Goal: Task Accomplishment & Management: Manage account settings

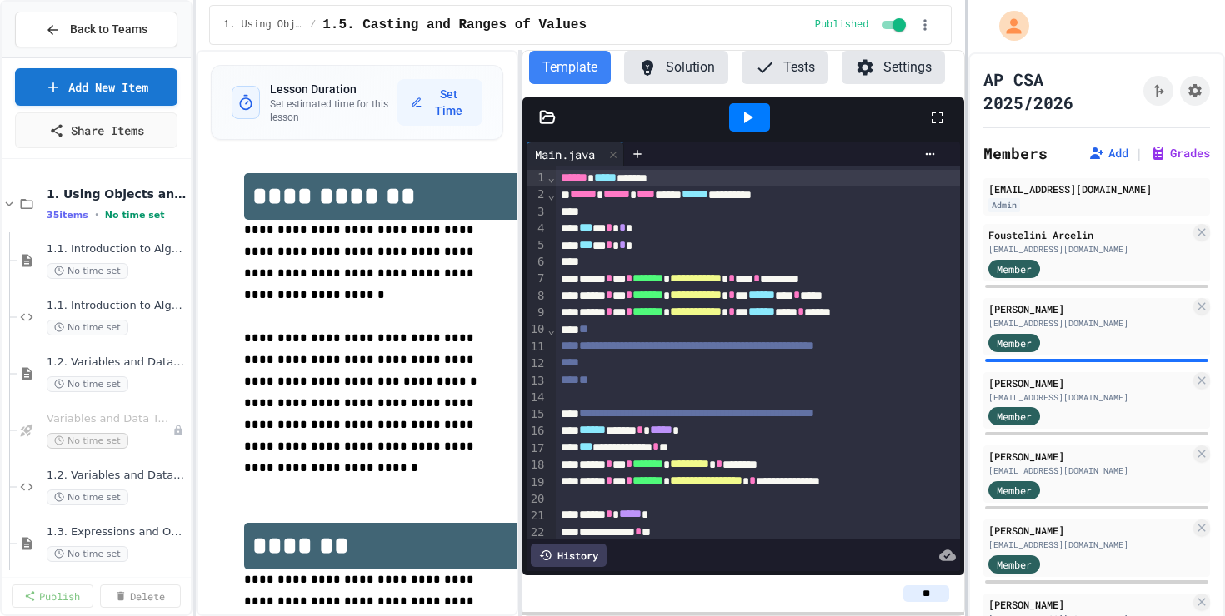
click at [965, 144] on div at bounding box center [966, 308] width 3 height 616
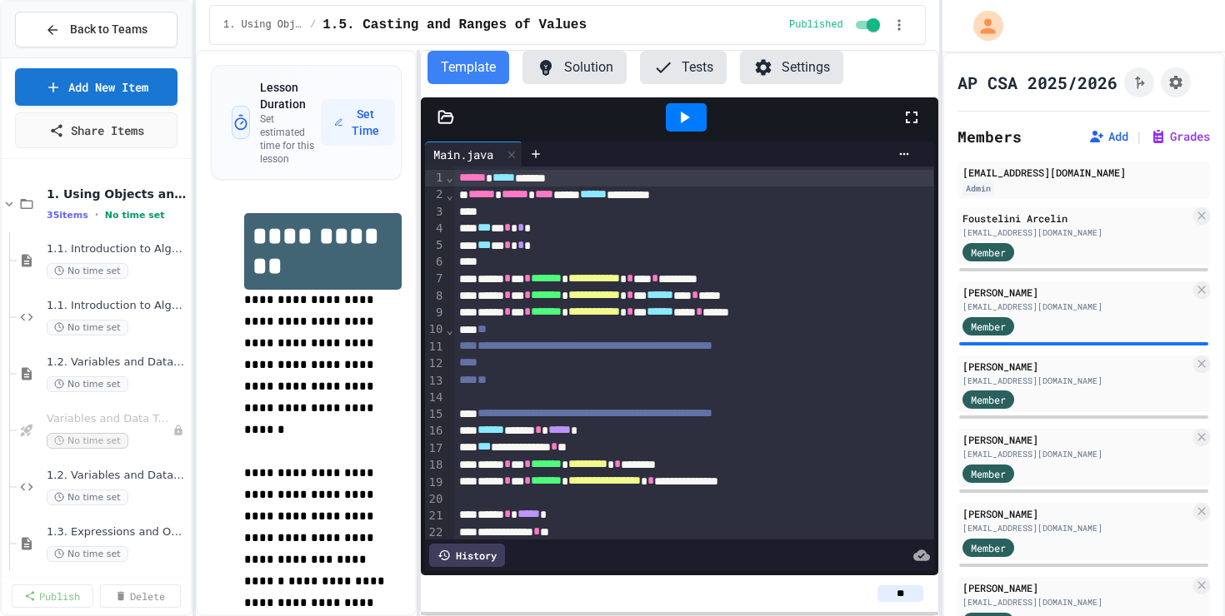
click at [416, 215] on div "**********" at bounding box center [567, 333] width 743 height 566
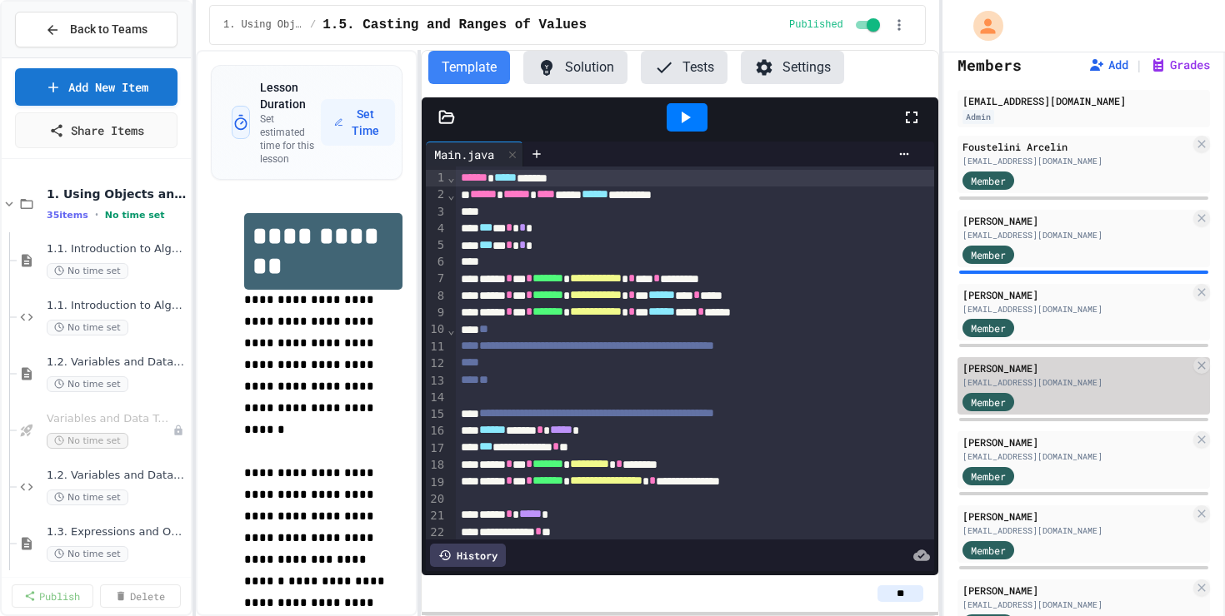
scroll to position [184, 0]
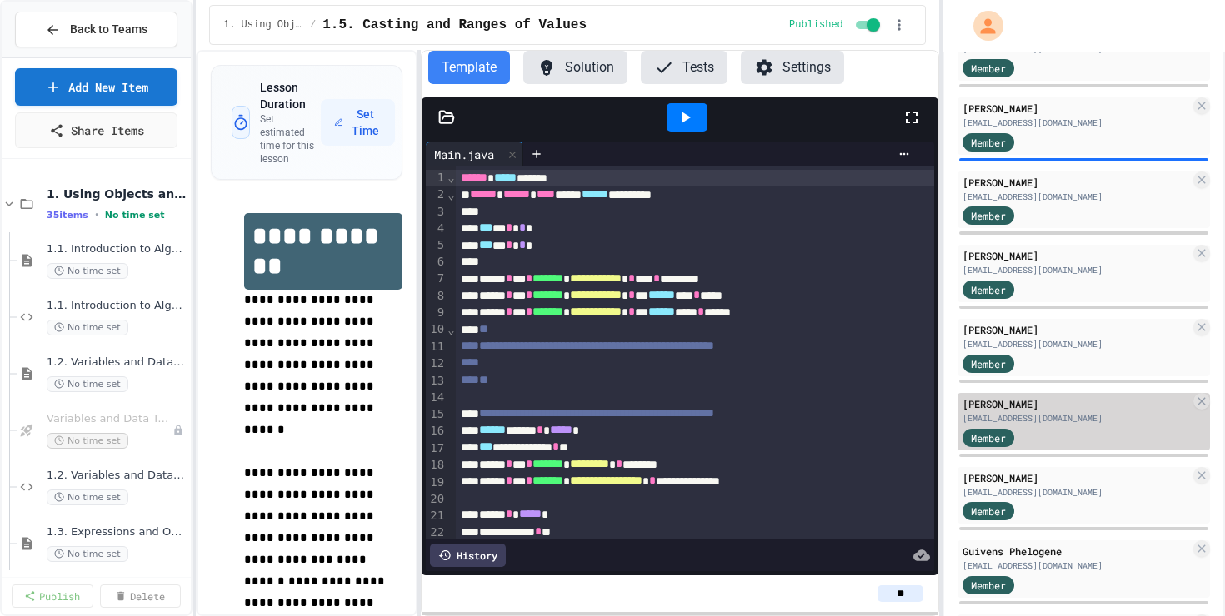
click at [1109, 412] on div "[EMAIL_ADDRESS][DOMAIN_NAME]" at bounding box center [1075, 418] width 227 height 12
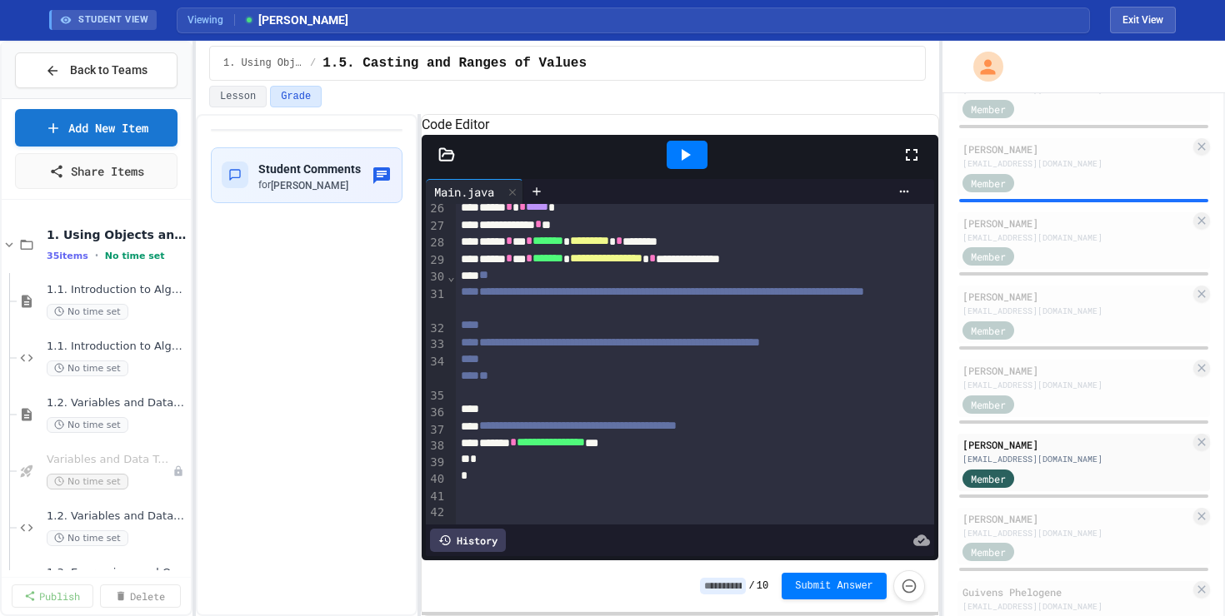
scroll to position [450, 0]
click at [541, 203] on div at bounding box center [536, 191] width 27 height 25
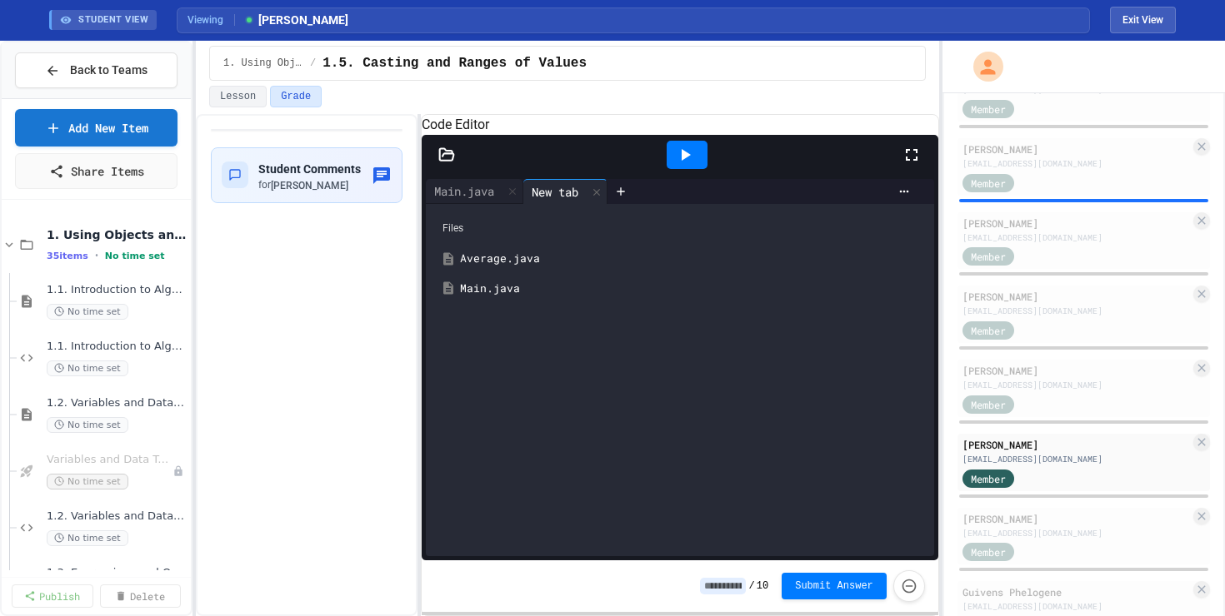
click at [522, 267] on div "Average.java" at bounding box center [691, 259] width 463 height 17
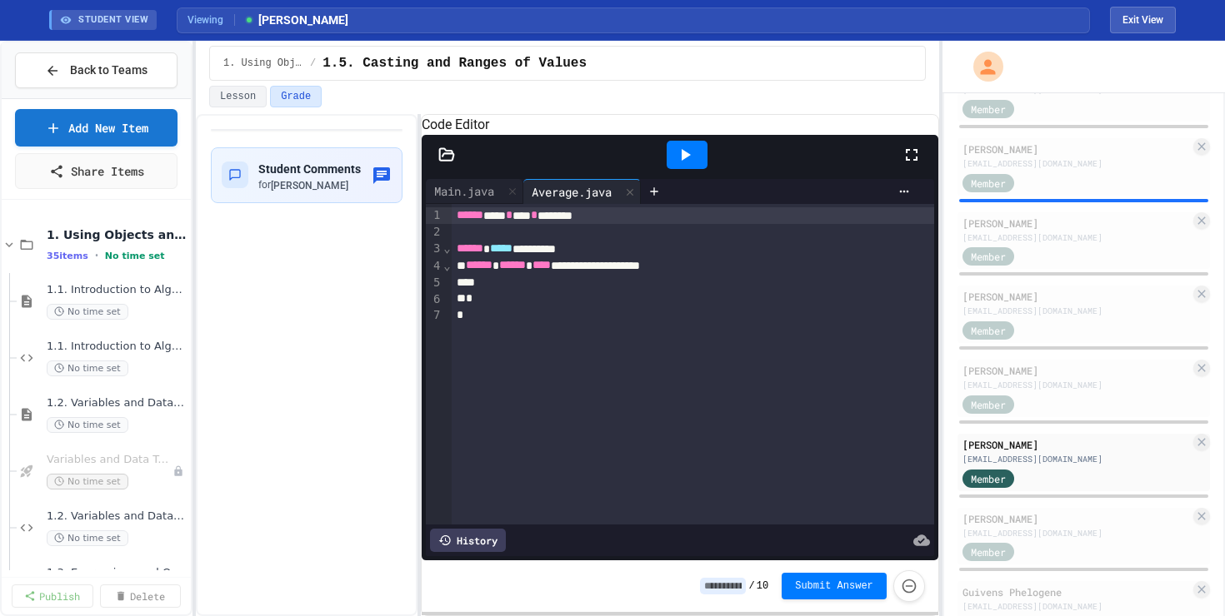
click at [676, 165] on icon at bounding box center [685, 155] width 20 height 20
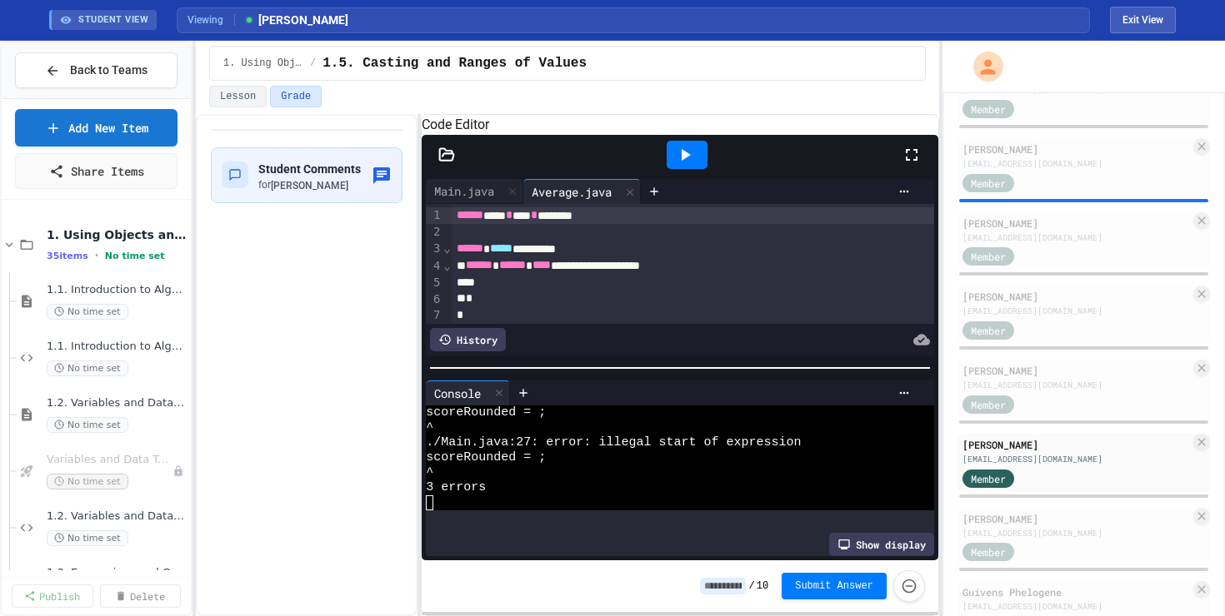
scroll to position [60, 0]
click at [467, 200] on div "Main.java" at bounding box center [464, 190] width 77 height 17
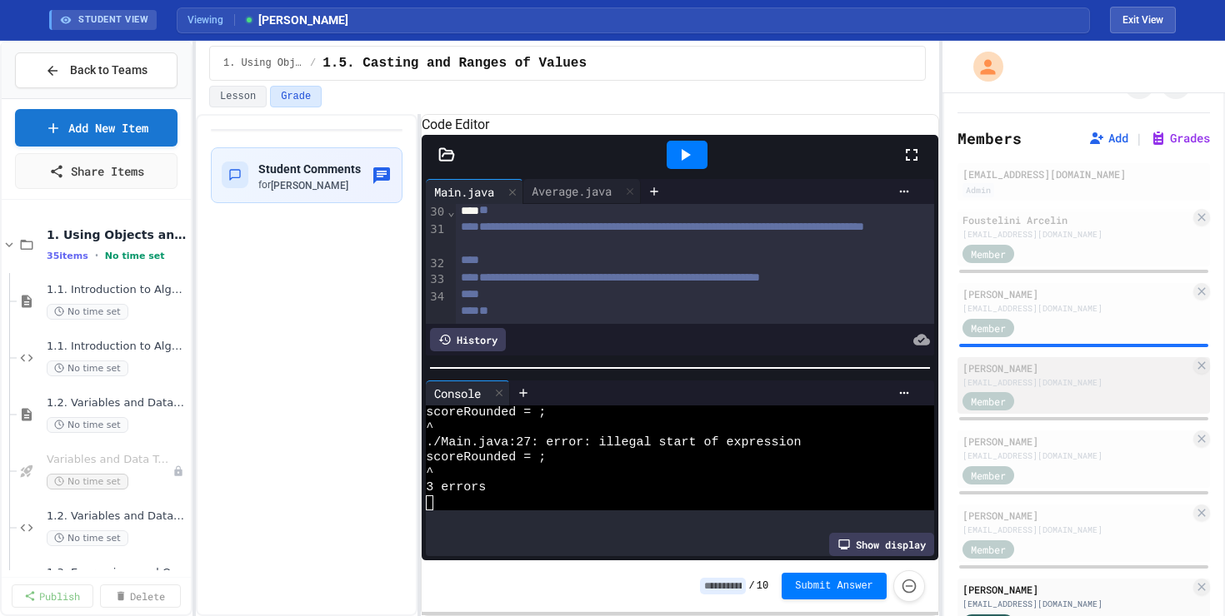
scroll to position [0, 0]
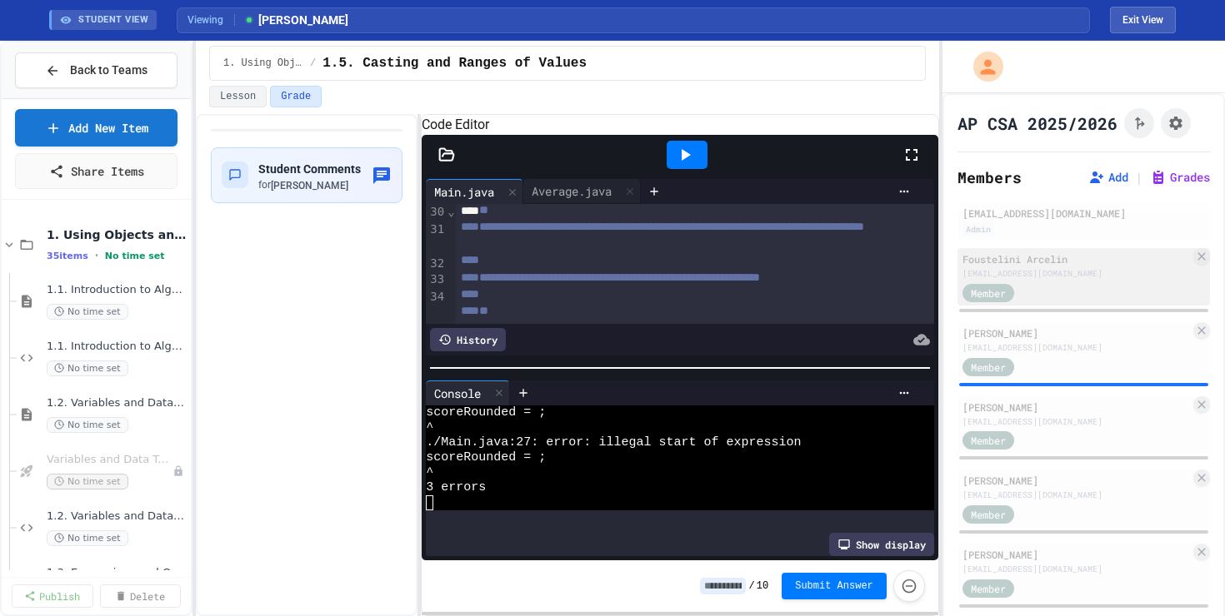
click at [1116, 273] on div "[EMAIL_ADDRESS][DOMAIN_NAME]" at bounding box center [1075, 273] width 227 height 12
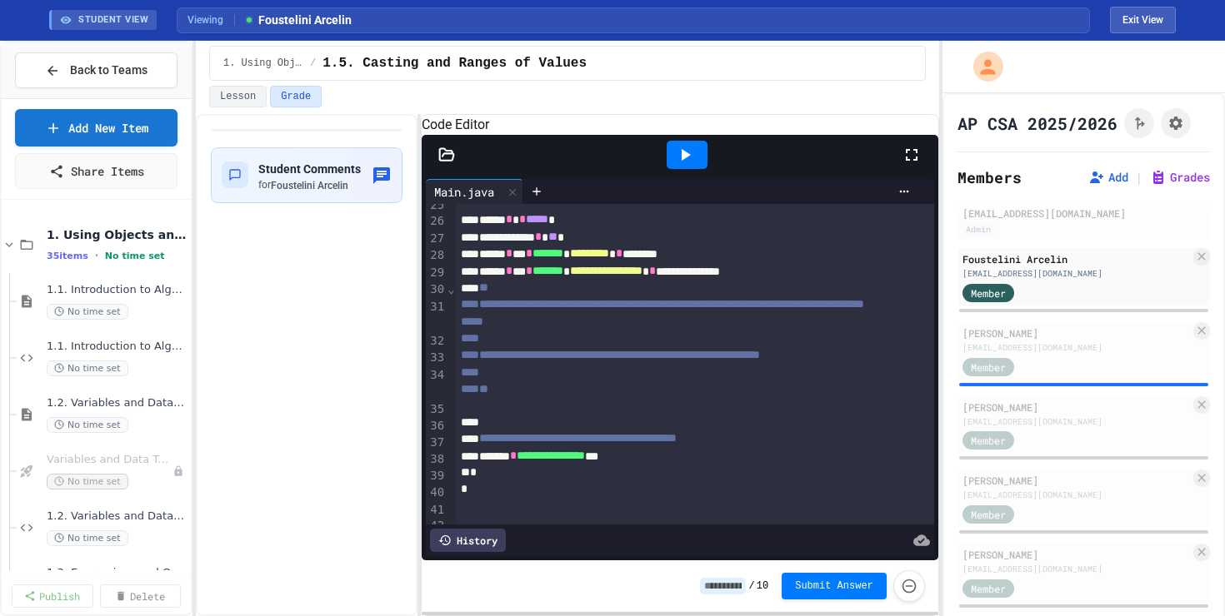
scroll to position [451, 0]
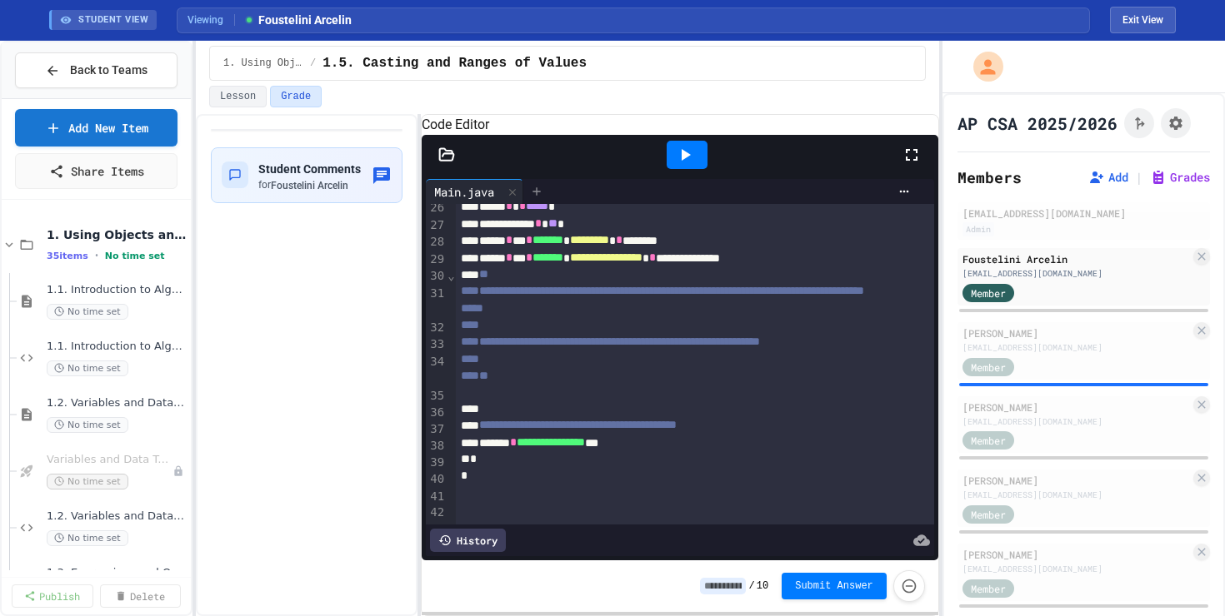
click at [543, 198] on icon at bounding box center [536, 191] width 13 height 13
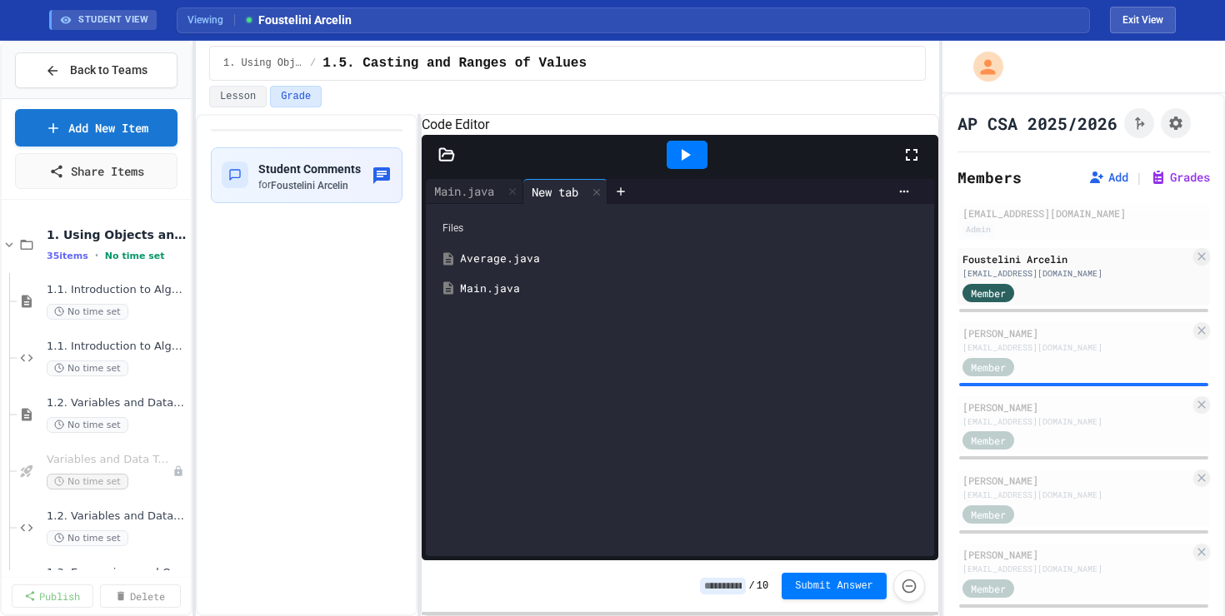
click at [543, 267] on div "Average.java" at bounding box center [691, 259] width 463 height 17
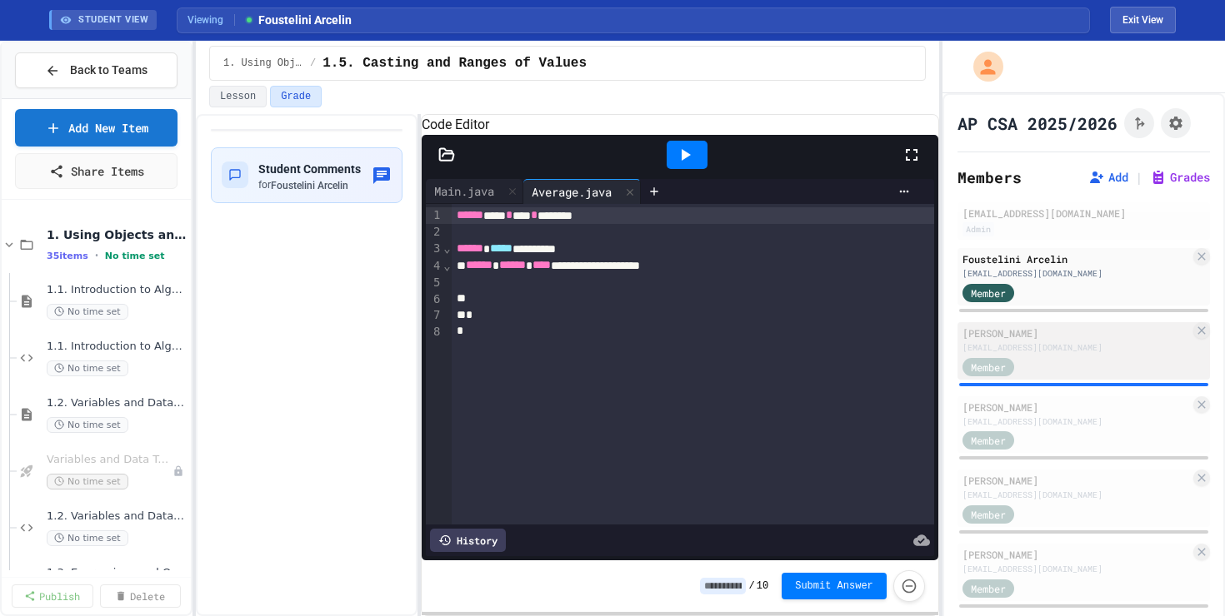
click at [1093, 370] on div "Member" at bounding box center [1075, 366] width 227 height 21
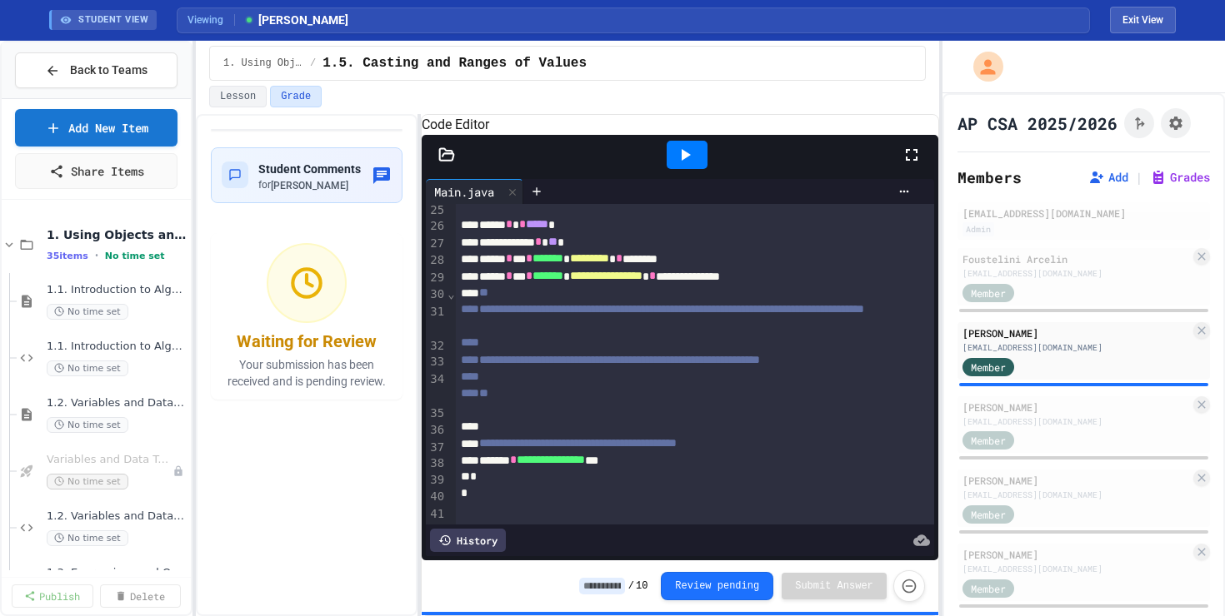
scroll to position [450, 0]
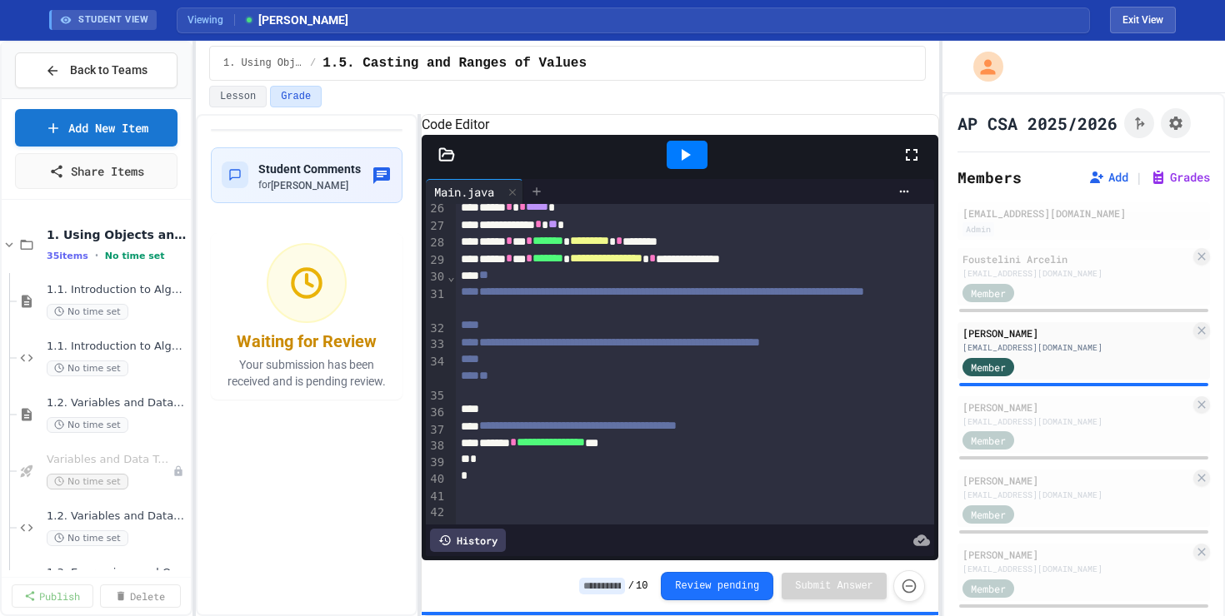
click at [532, 204] on div at bounding box center [536, 191] width 27 height 25
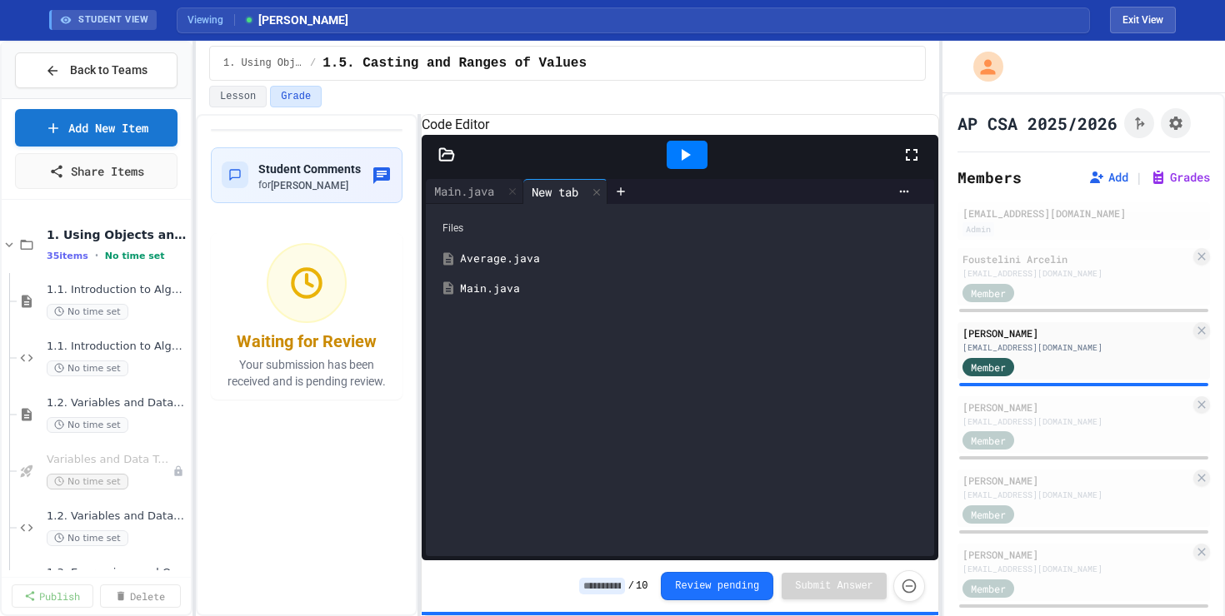
click at [507, 267] on div "Average.java" at bounding box center [691, 259] width 463 height 17
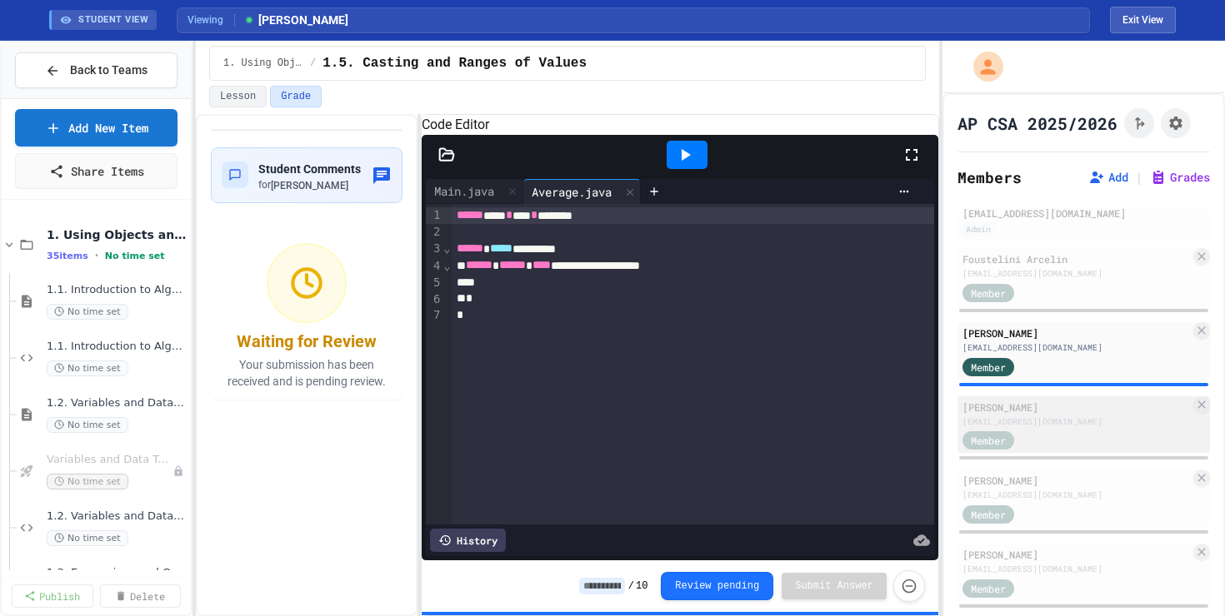
click at [1066, 447] on div "Member" at bounding box center [1075, 440] width 227 height 21
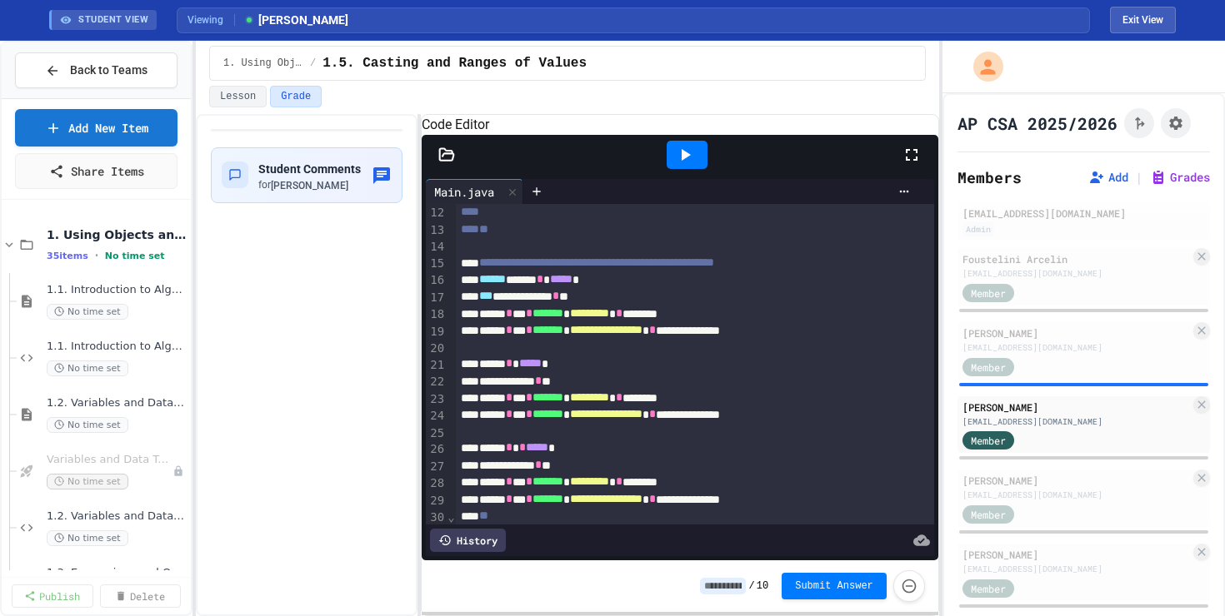
scroll to position [92, 0]
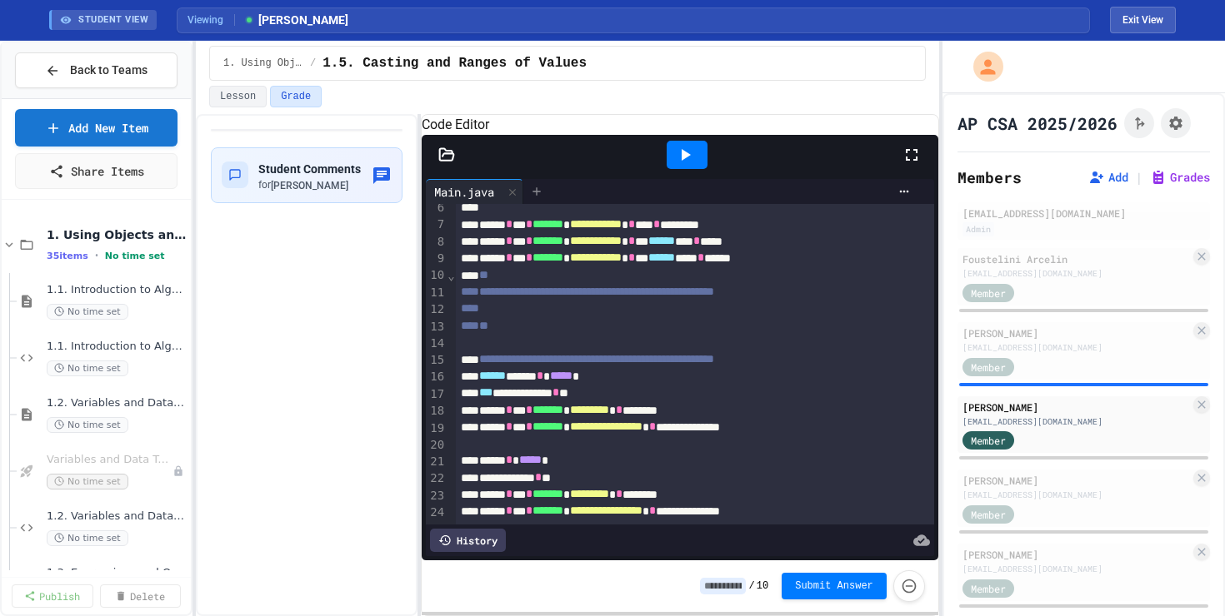
click at [542, 198] on icon at bounding box center [536, 191] width 13 height 13
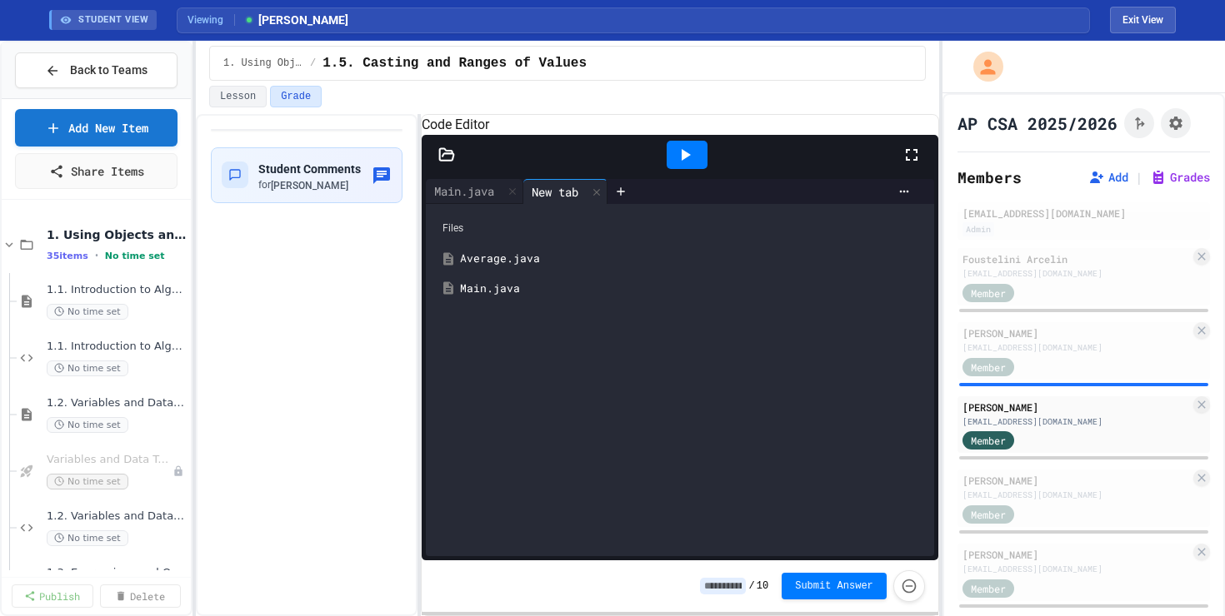
click at [522, 267] on div "Average.java" at bounding box center [691, 259] width 463 height 17
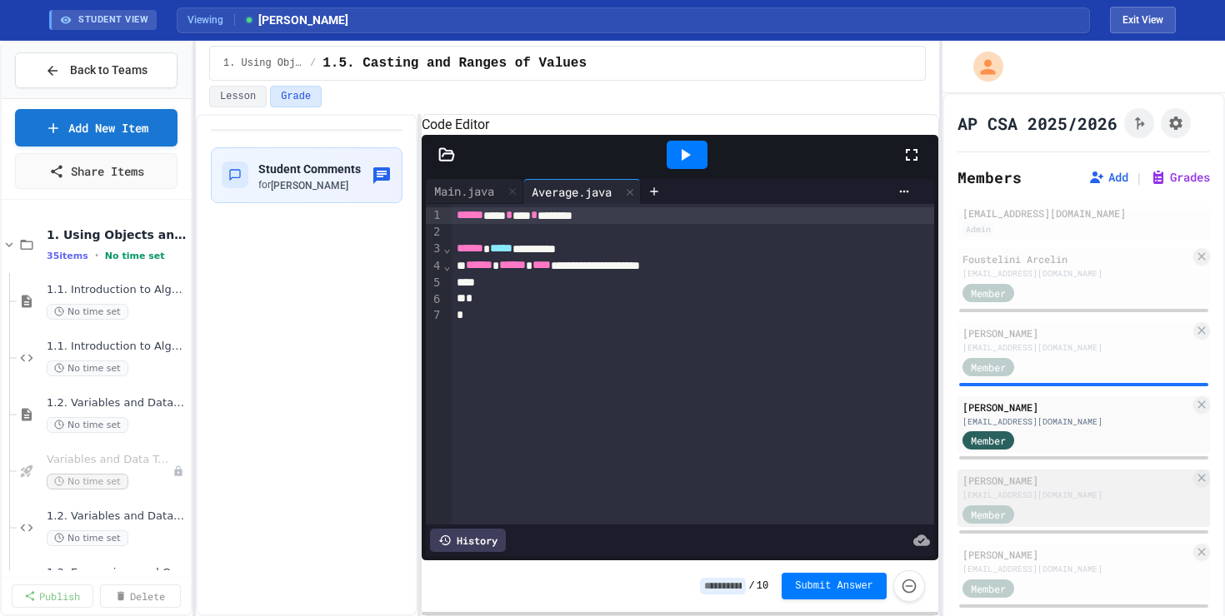
click at [1086, 497] on div "[EMAIL_ADDRESS][DOMAIN_NAME]" at bounding box center [1075, 495] width 227 height 12
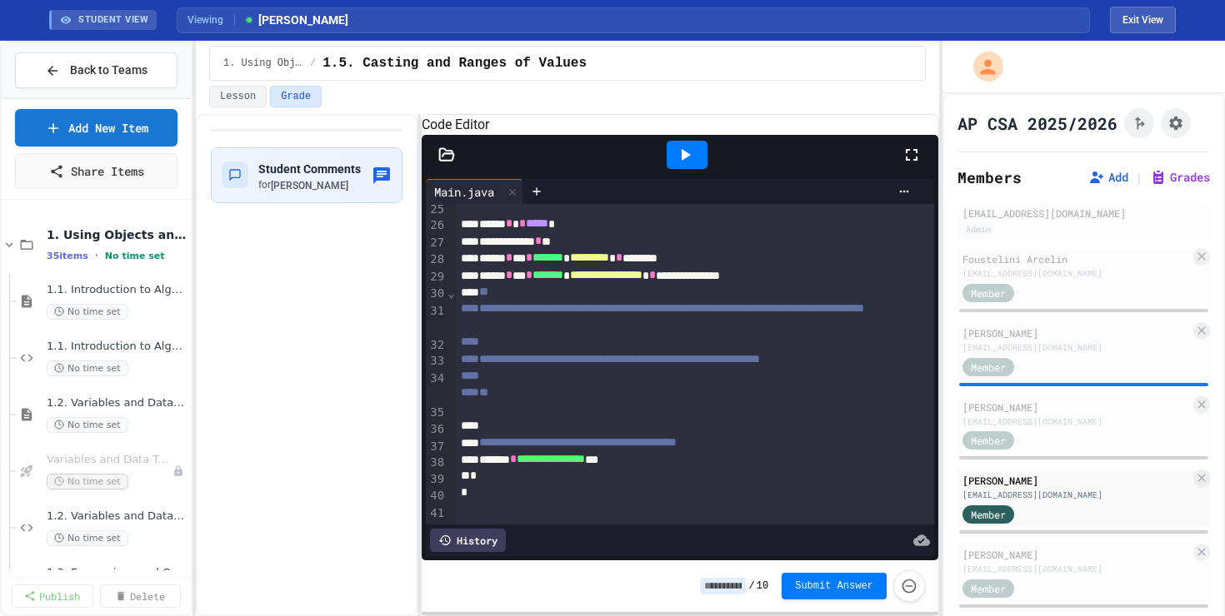
scroll to position [450, 0]
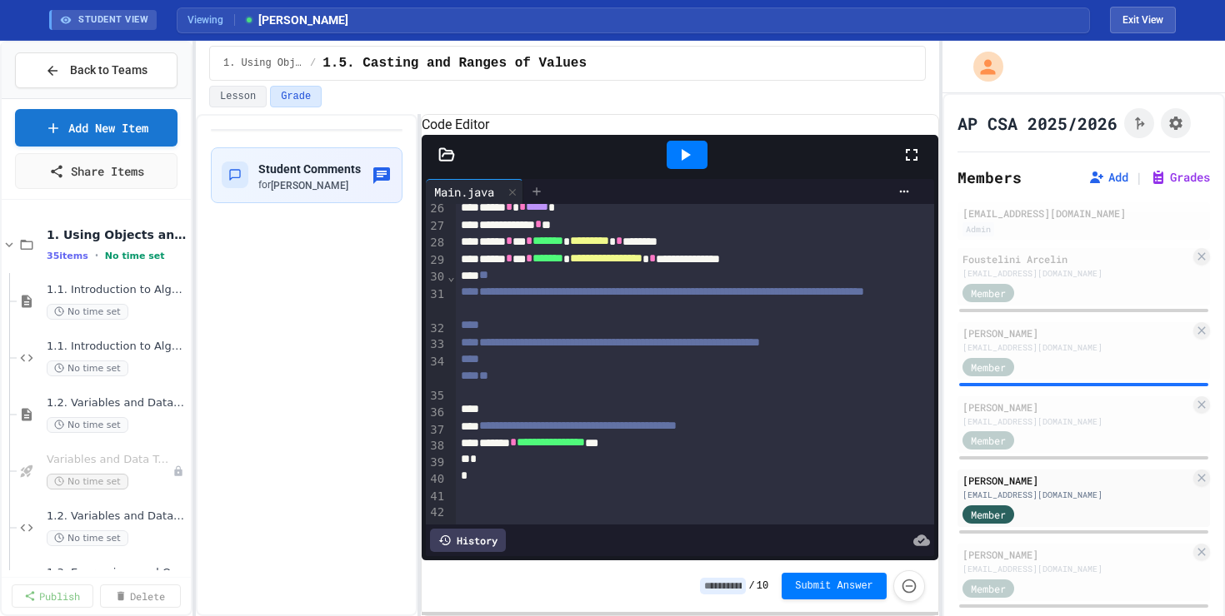
click at [550, 204] on div at bounding box center [536, 191] width 27 height 25
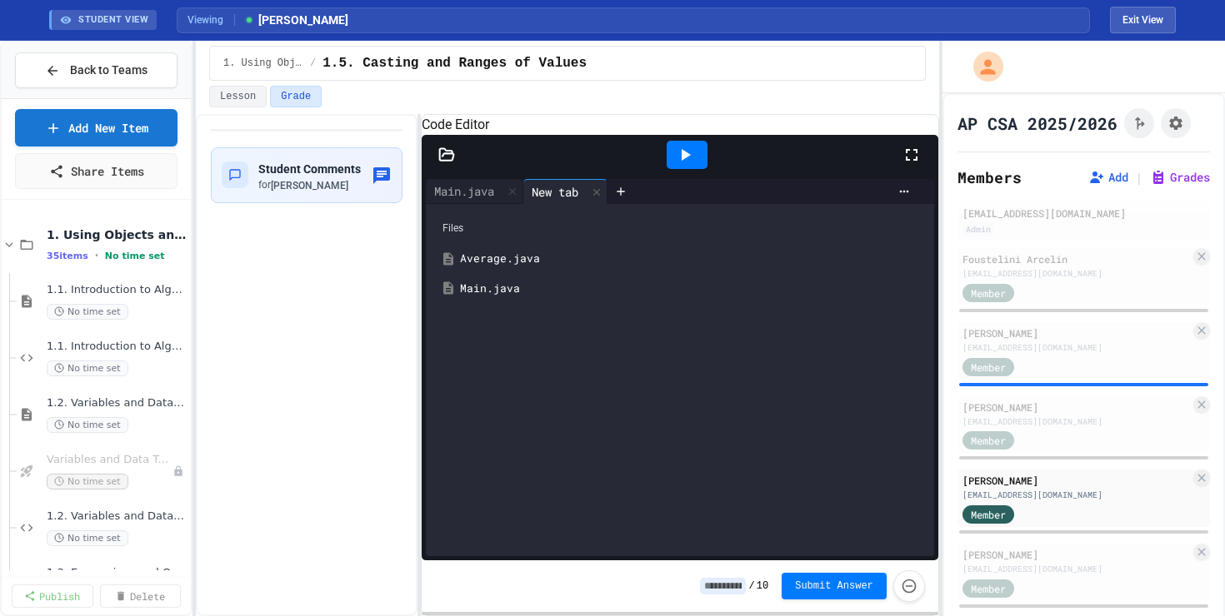
click at [542, 267] on div "Average.java" at bounding box center [691, 259] width 463 height 17
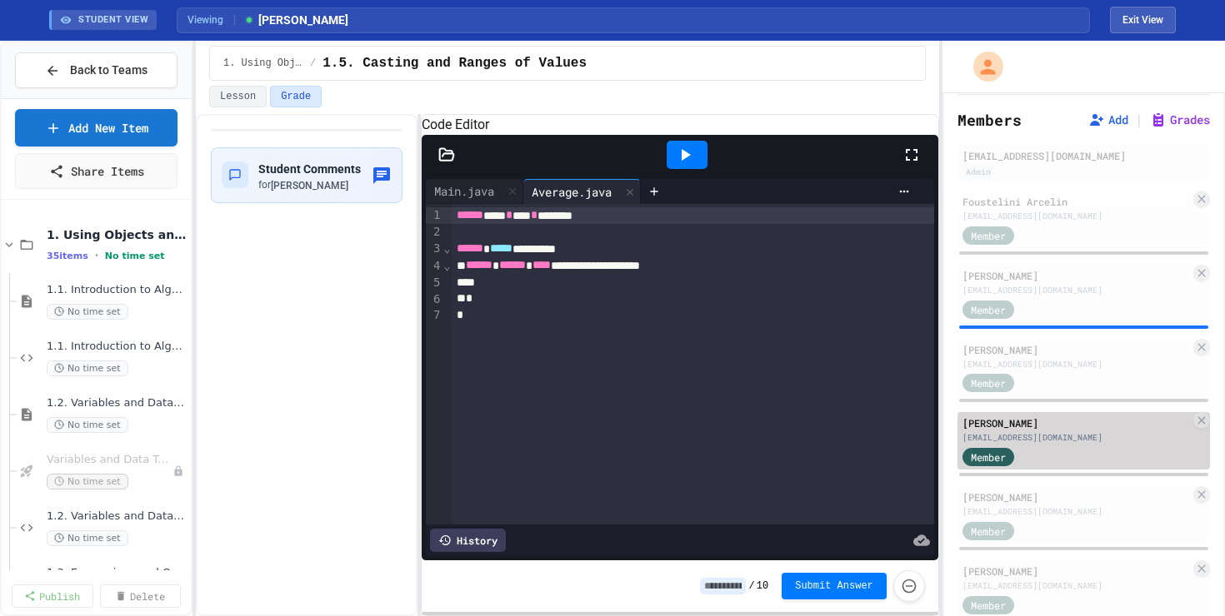
scroll to position [92, 0]
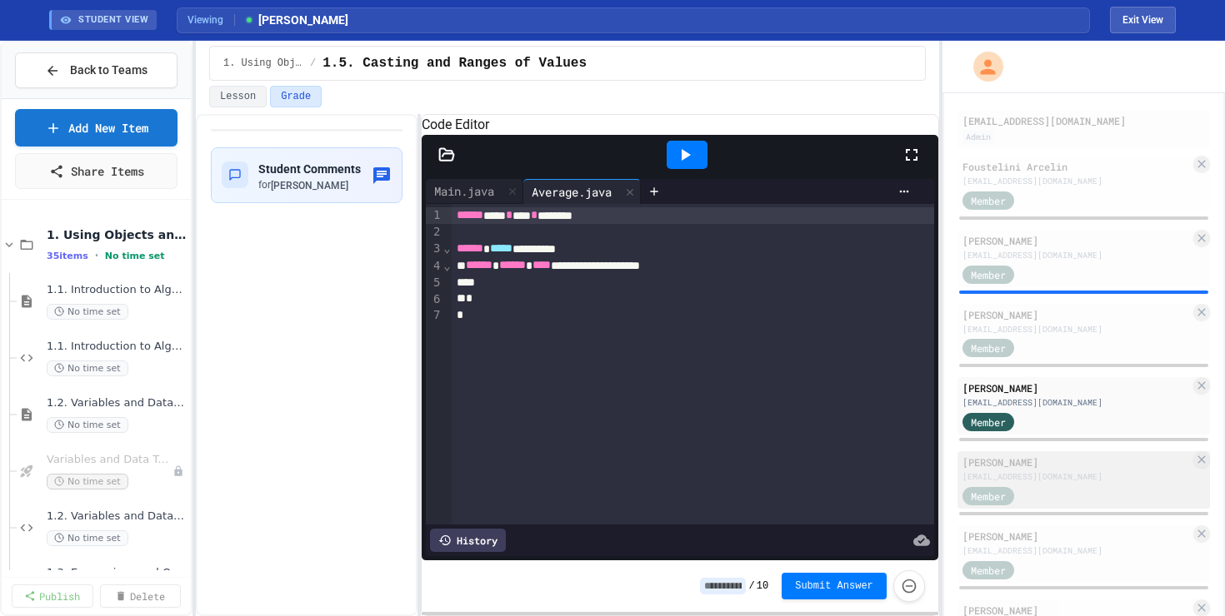
click at [1096, 482] on div "[EMAIL_ADDRESS][DOMAIN_NAME]" at bounding box center [1075, 477] width 227 height 12
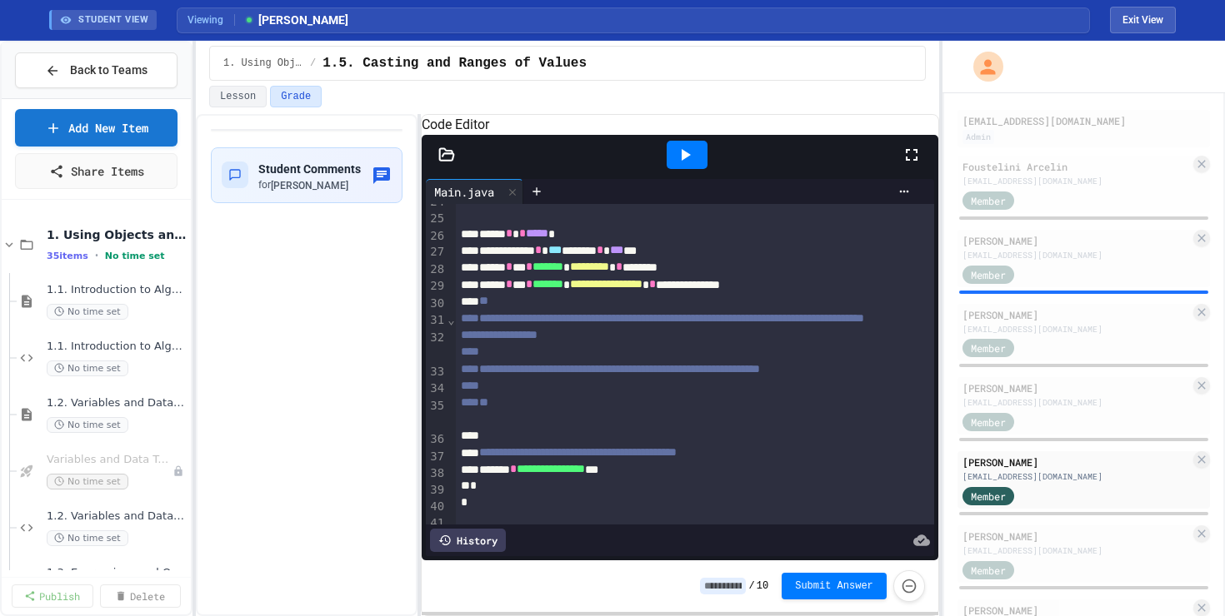
scroll to position [425, 0]
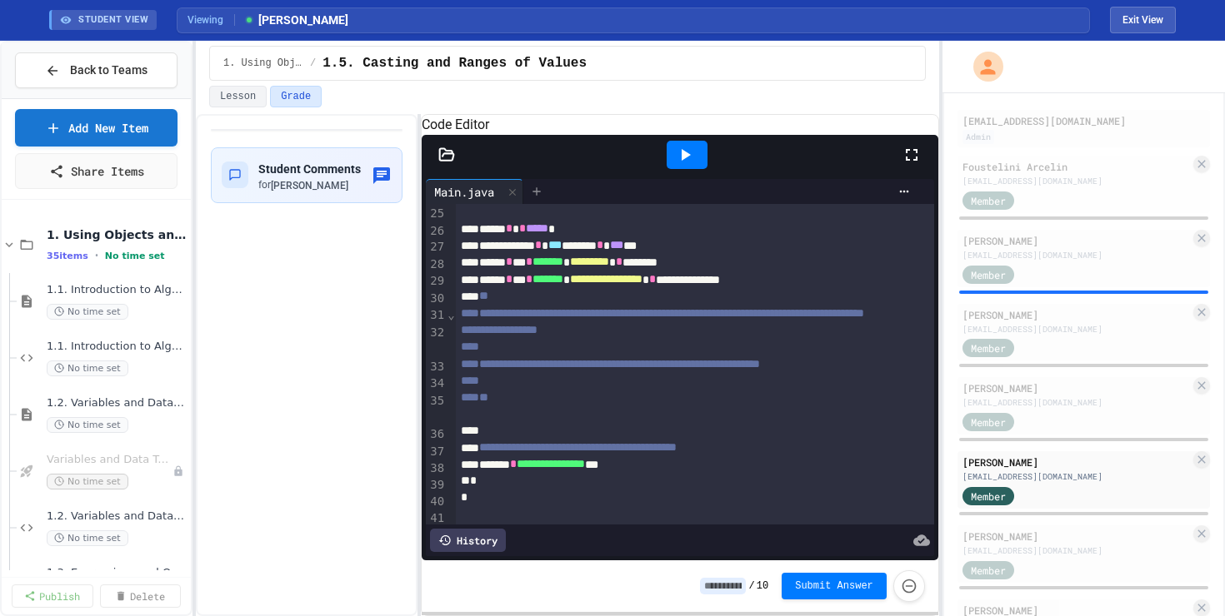
click at [543, 198] on icon at bounding box center [536, 191] width 13 height 13
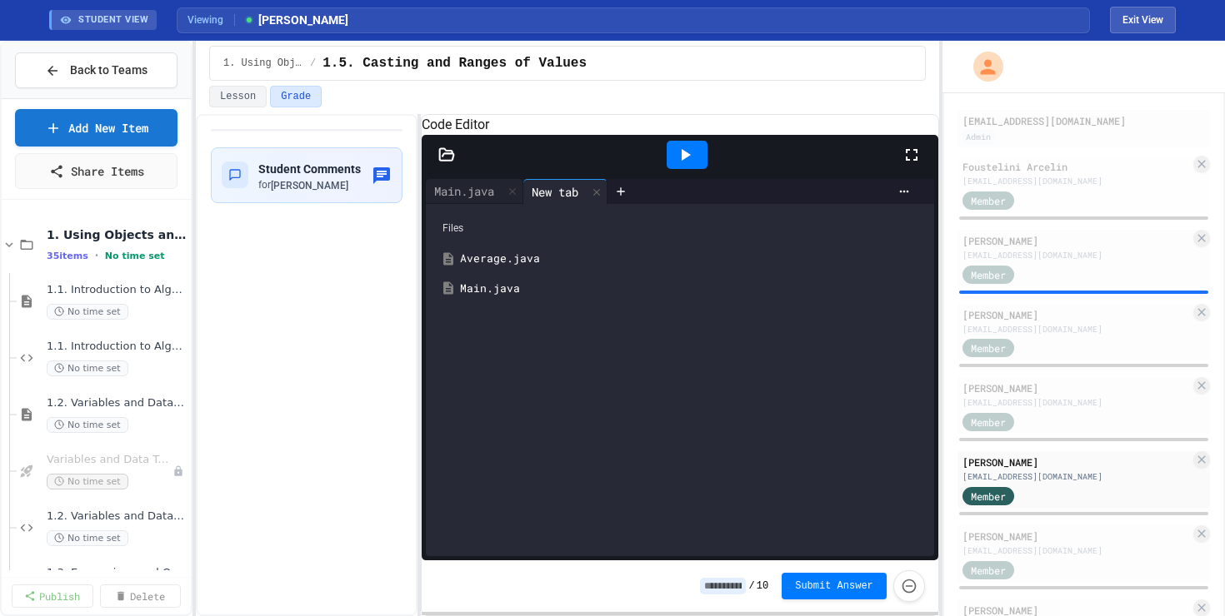
click at [537, 272] on div "Average.java" at bounding box center [679, 259] width 491 height 30
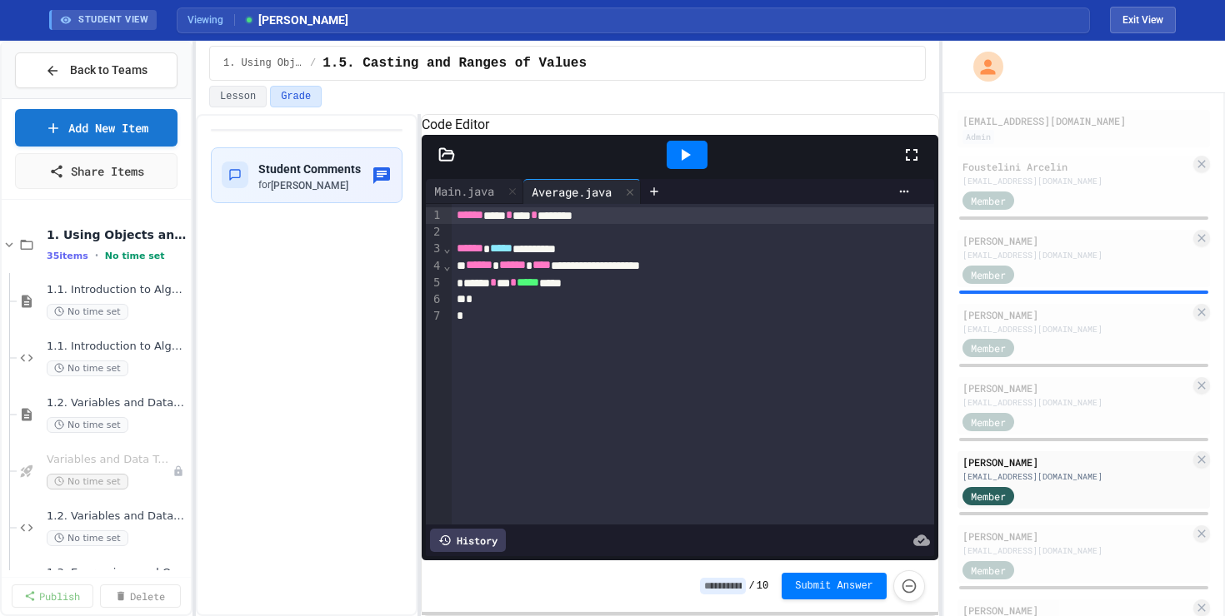
click at [692, 169] on div at bounding box center [686, 155] width 41 height 28
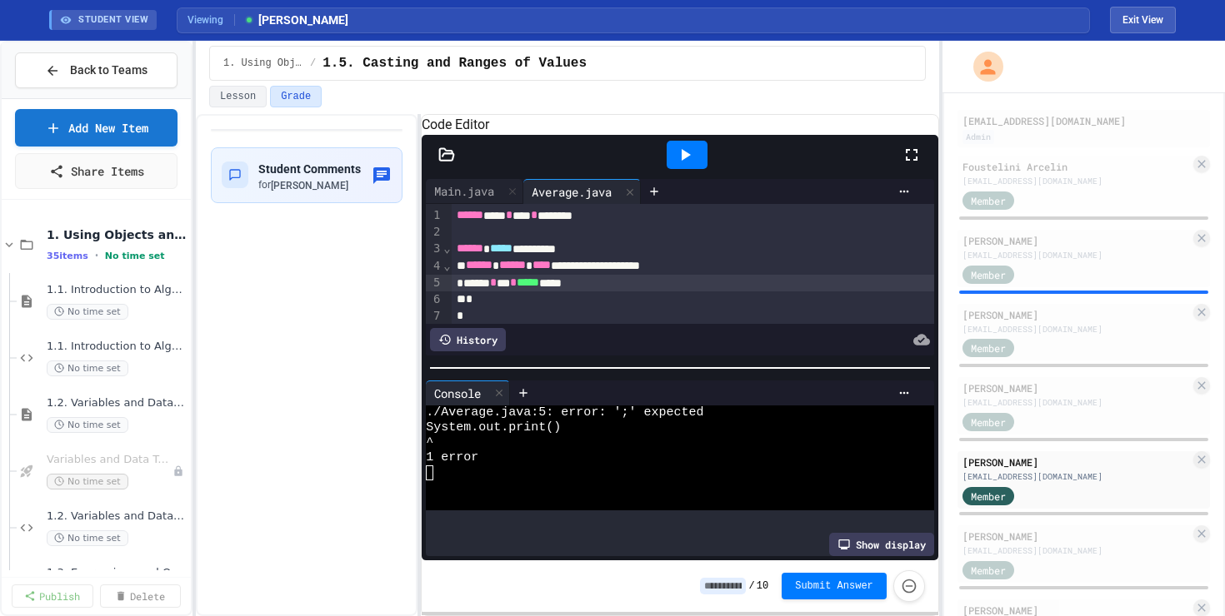
click at [656, 292] on div "****** * *** * ***** **" at bounding box center [693, 283] width 482 height 17
click at [702, 169] on div at bounding box center [686, 155] width 41 height 28
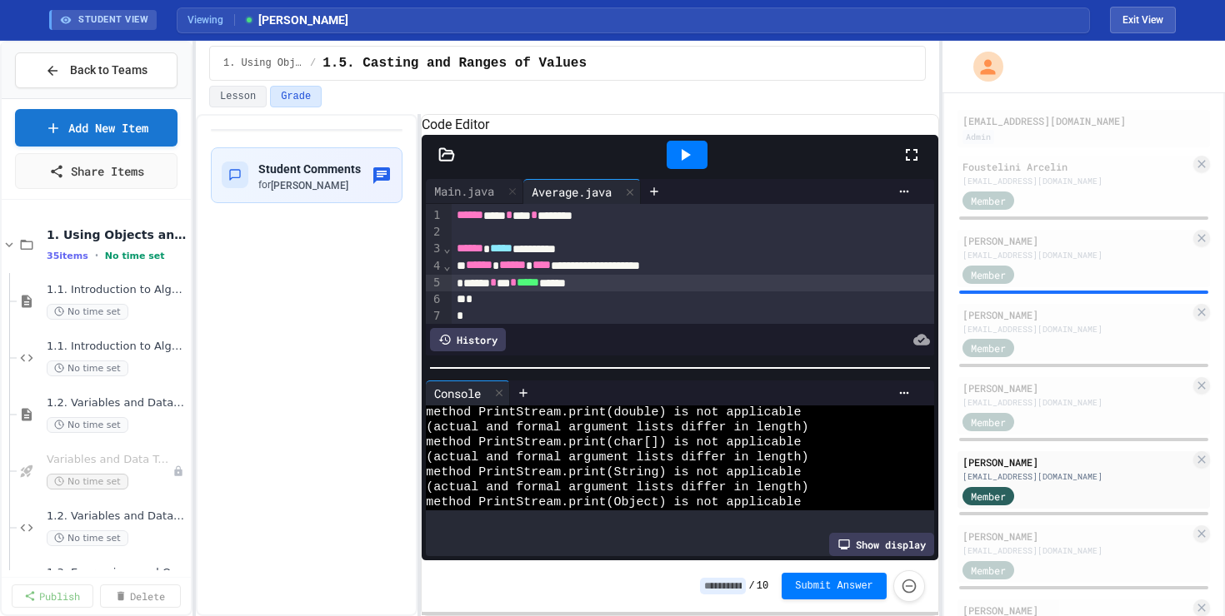
scroll to position [0, 0]
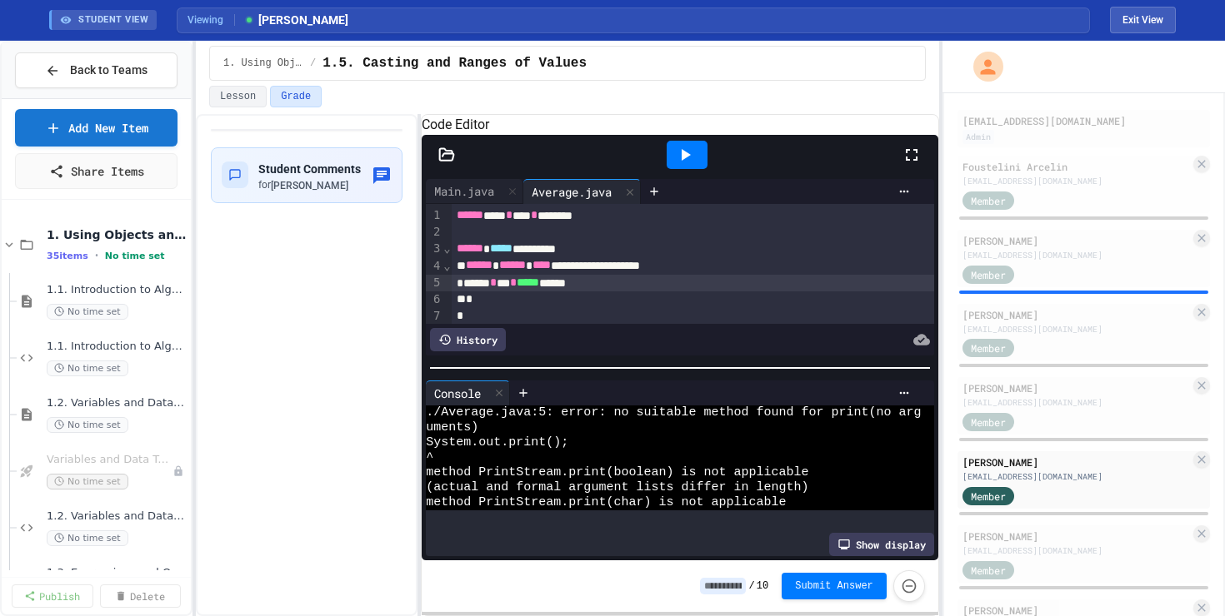
click at [462, 292] on div "****** * *** * ***** ***" at bounding box center [693, 283] width 482 height 17
click at [551, 288] on span "*****" at bounding box center [539, 283] width 22 height 12
click at [689, 165] on icon at bounding box center [685, 155] width 20 height 20
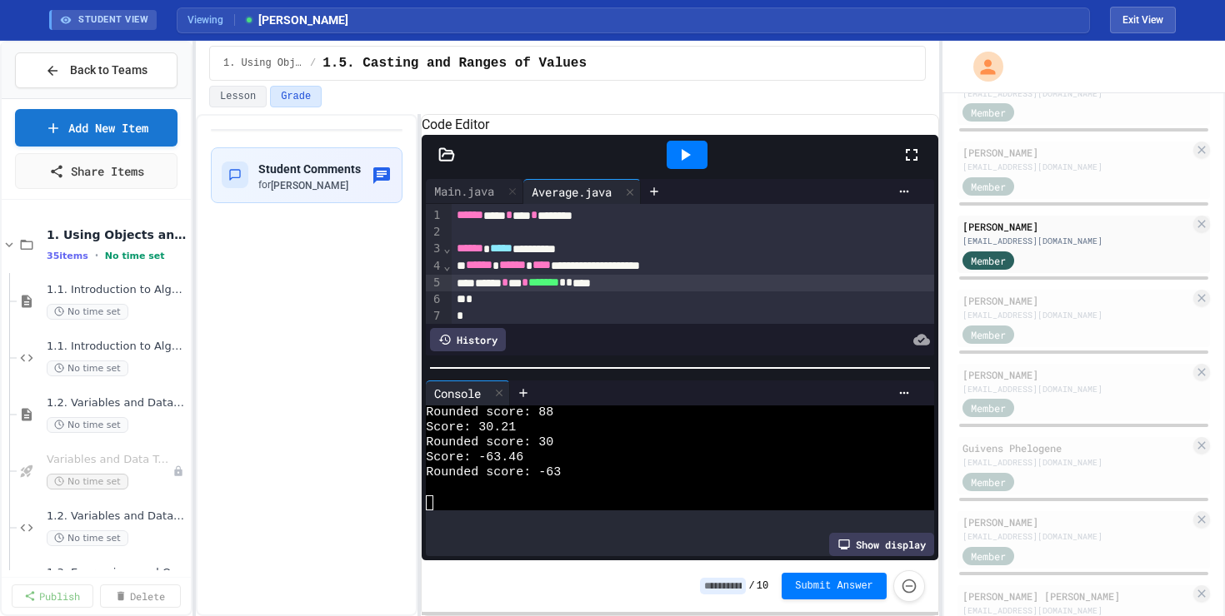
scroll to position [371, 0]
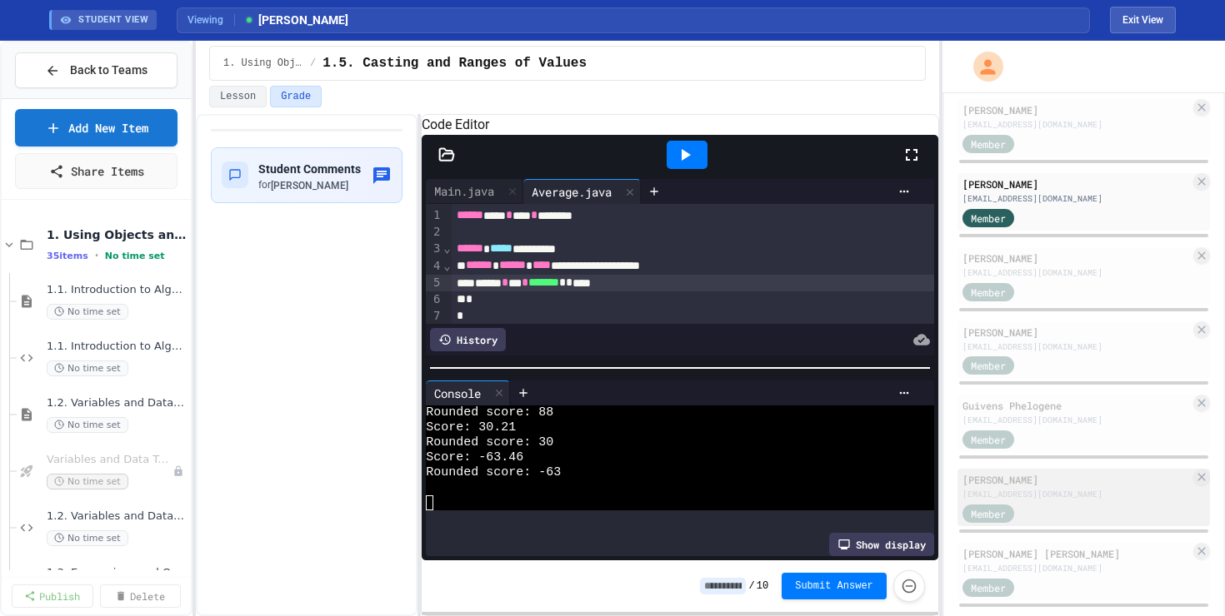
click at [1115, 501] on div "[PERSON_NAME] [EMAIL_ADDRESS][DOMAIN_NAME] Member" at bounding box center [1083, 497] width 252 height 57
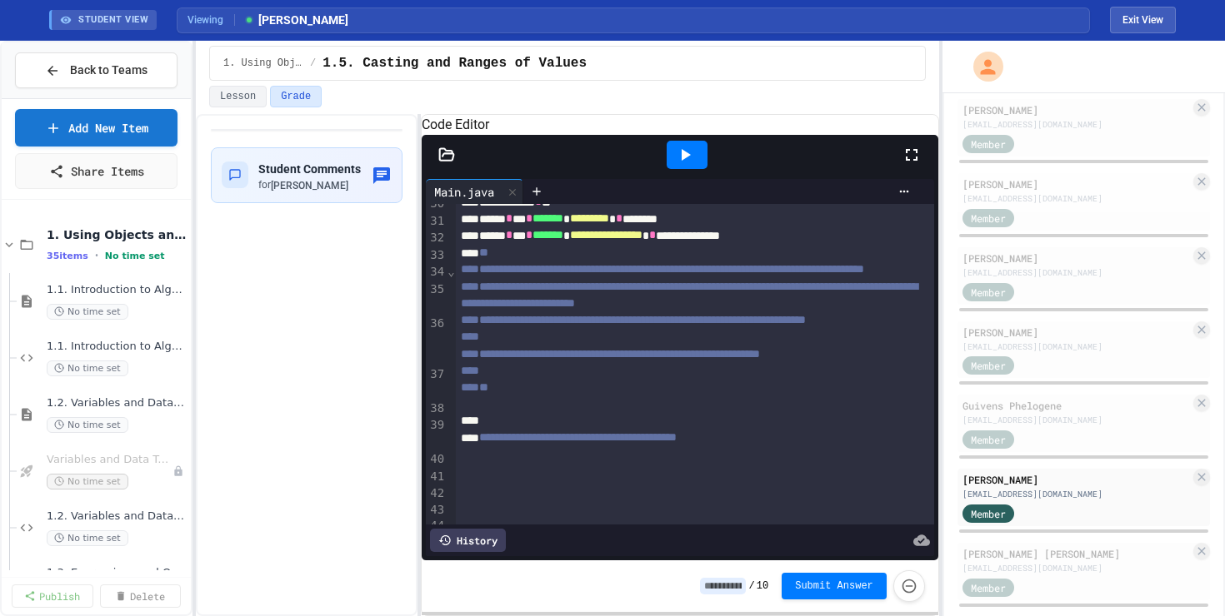
scroll to position [541, 0]
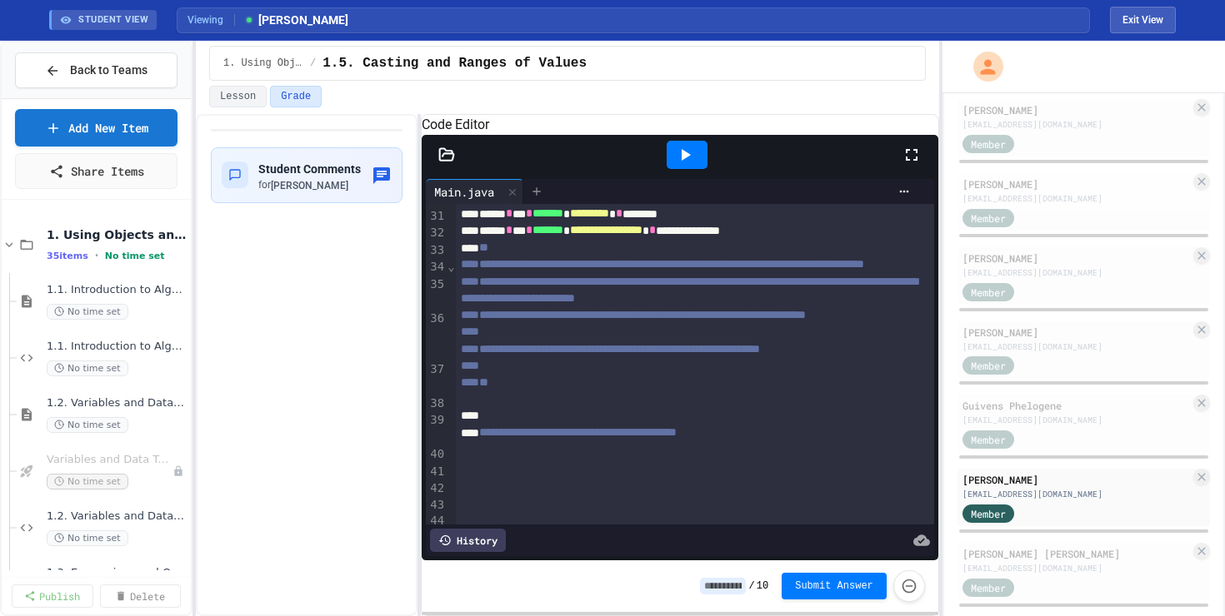
click at [539, 198] on icon at bounding box center [536, 191] width 13 height 13
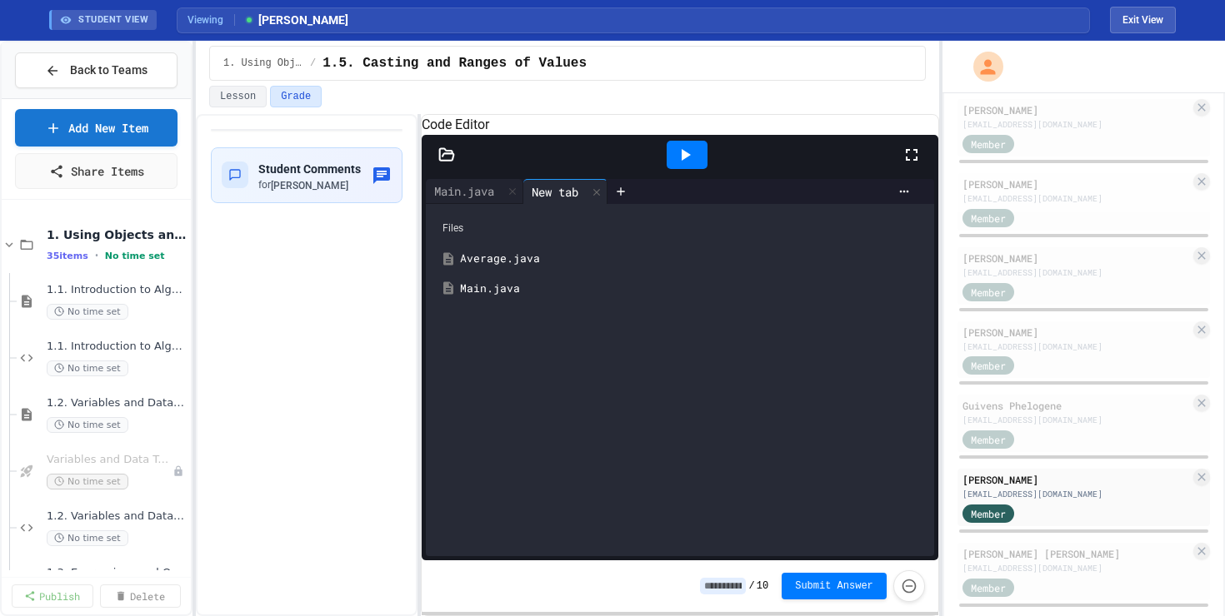
click at [533, 267] on div "Average.java" at bounding box center [691, 259] width 463 height 17
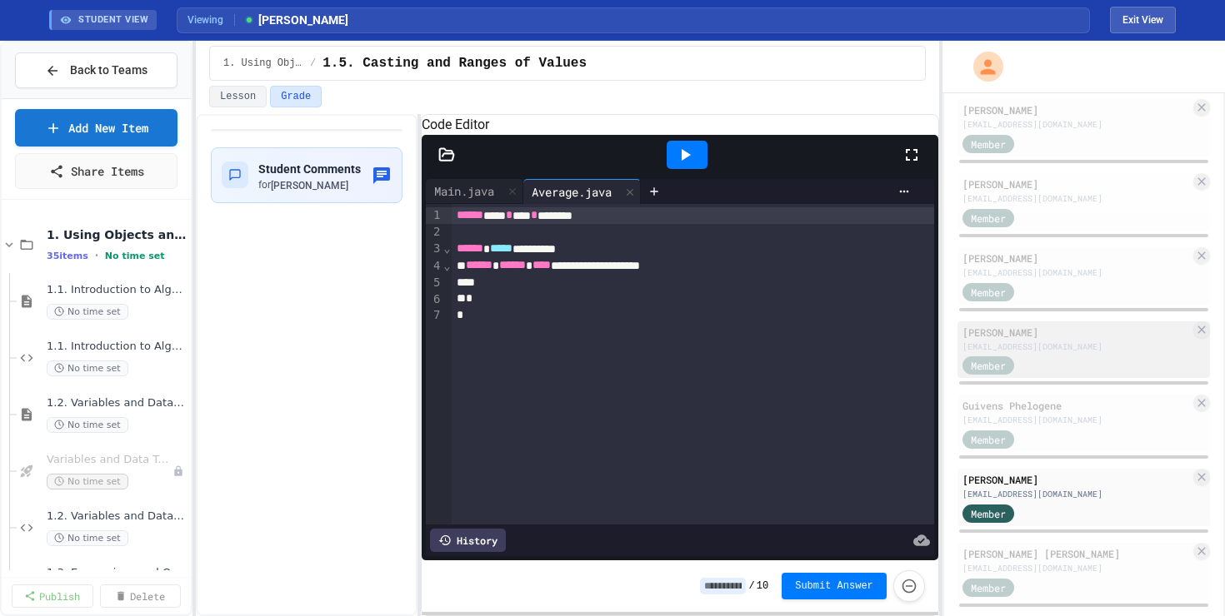
click at [1069, 372] on div "Member" at bounding box center [1075, 365] width 227 height 21
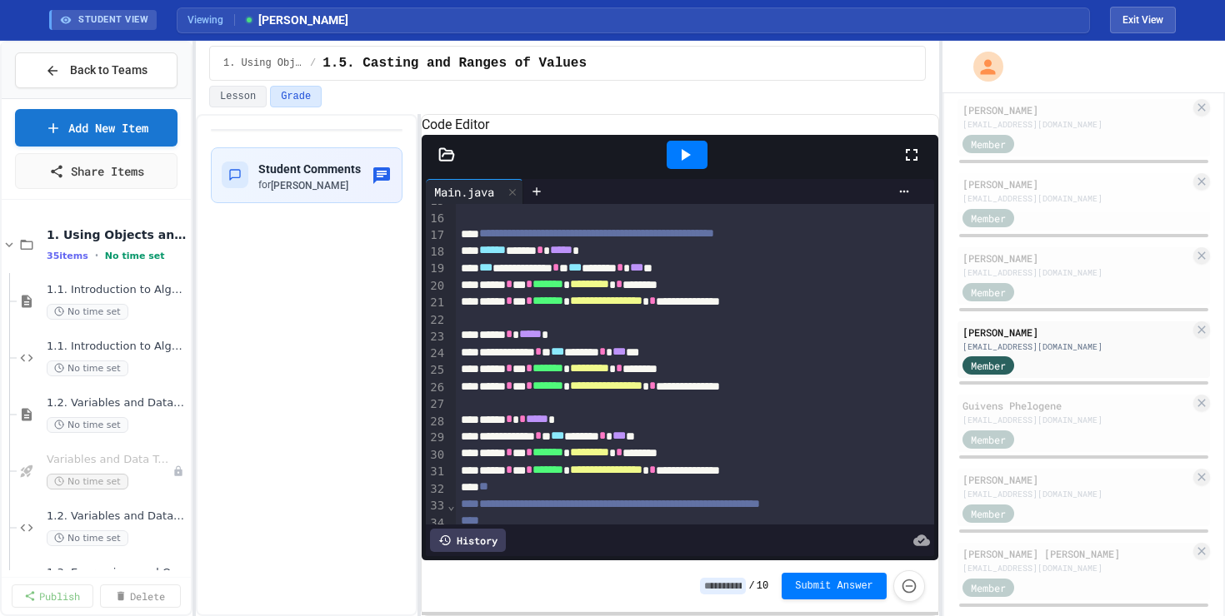
scroll to position [266, 0]
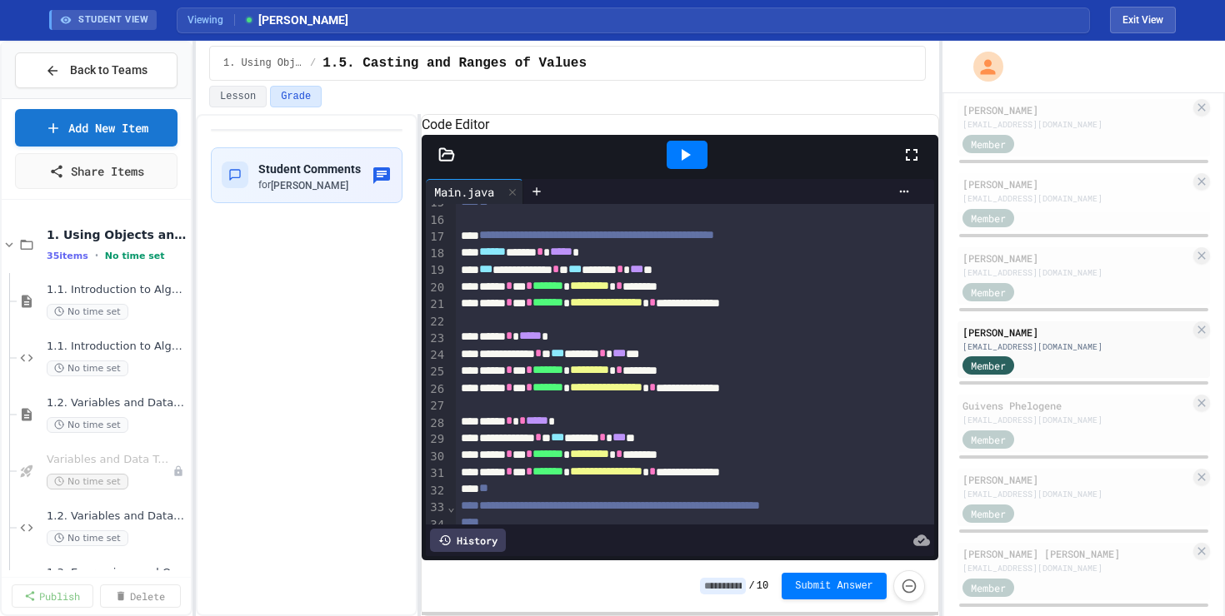
click at [497, 542] on div "History" at bounding box center [468, 540] width 76 height 23
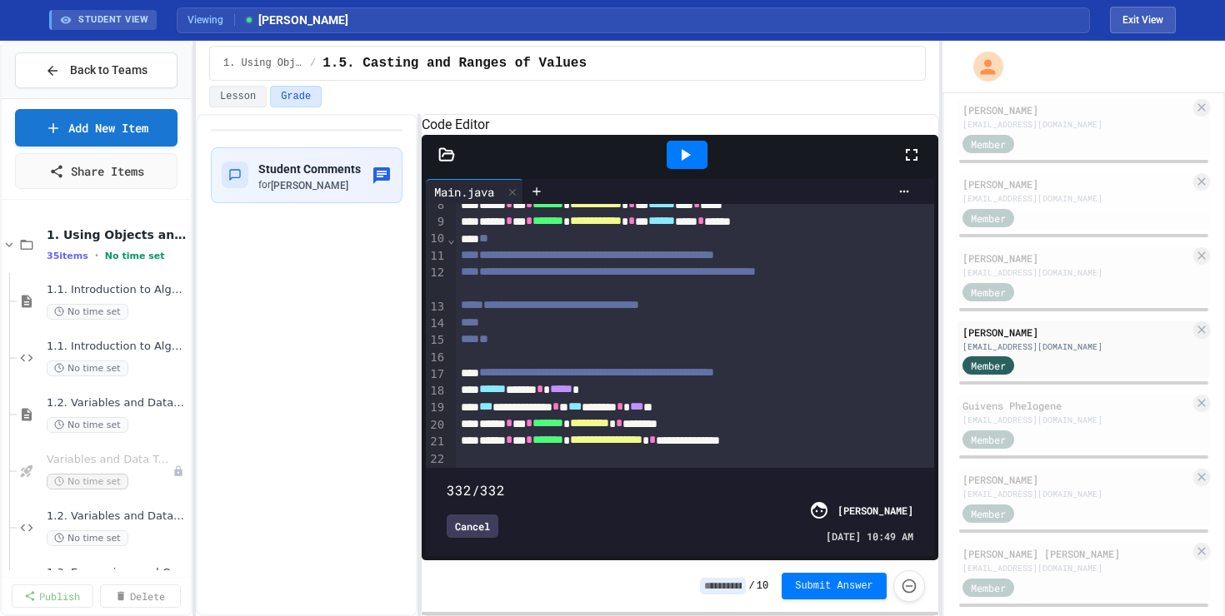
scroll to position [140, 0]
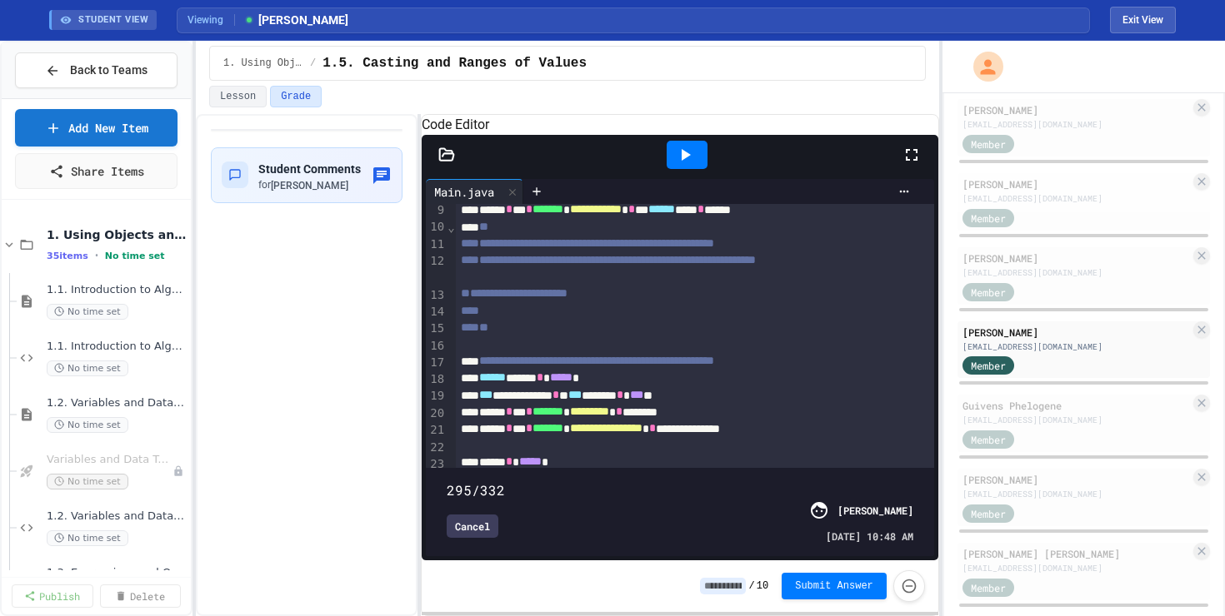
type input "***"
drag, startPoint x: 908, startPoint y: 467, endPoint x: 866, endPoint y: 414, distance: 67.5
click at [941, 451] on div "**********" at bounding box center [612, 329] width 1225 height 576
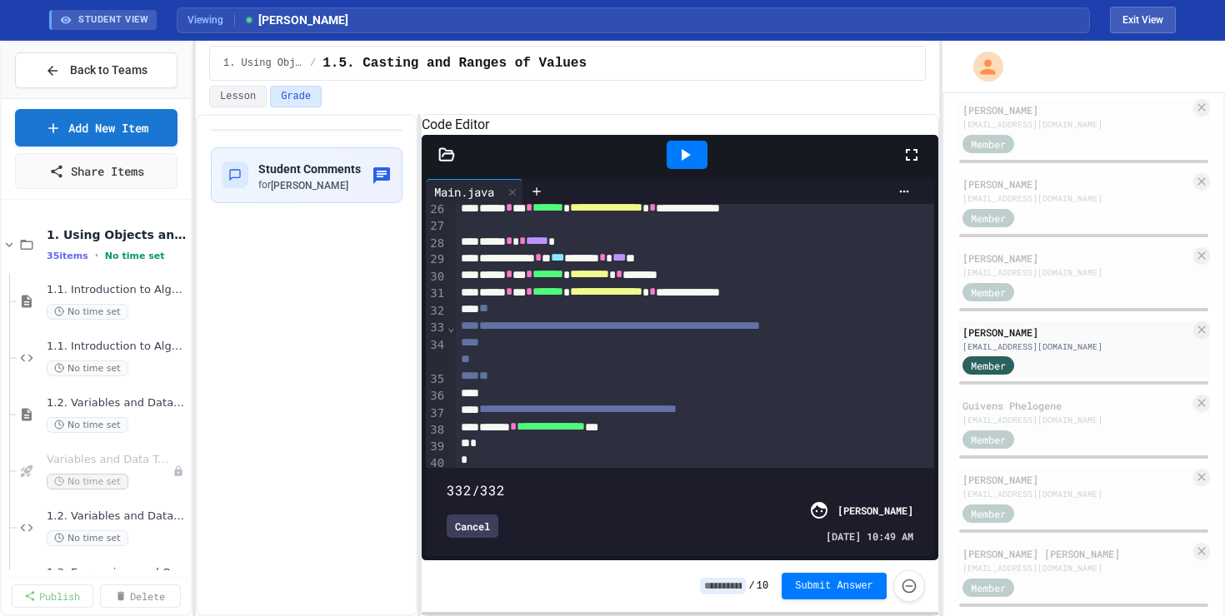
scroll to position [532, 0]
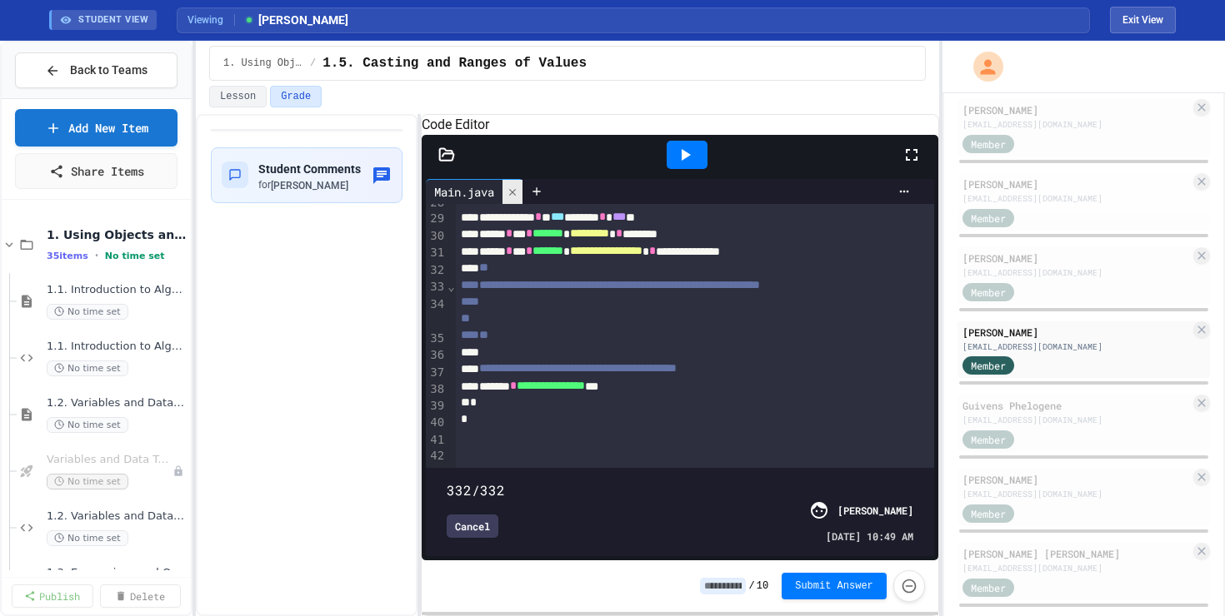
click at [512, 198] on icon at bounding box center [513, 193] width 12 height 12
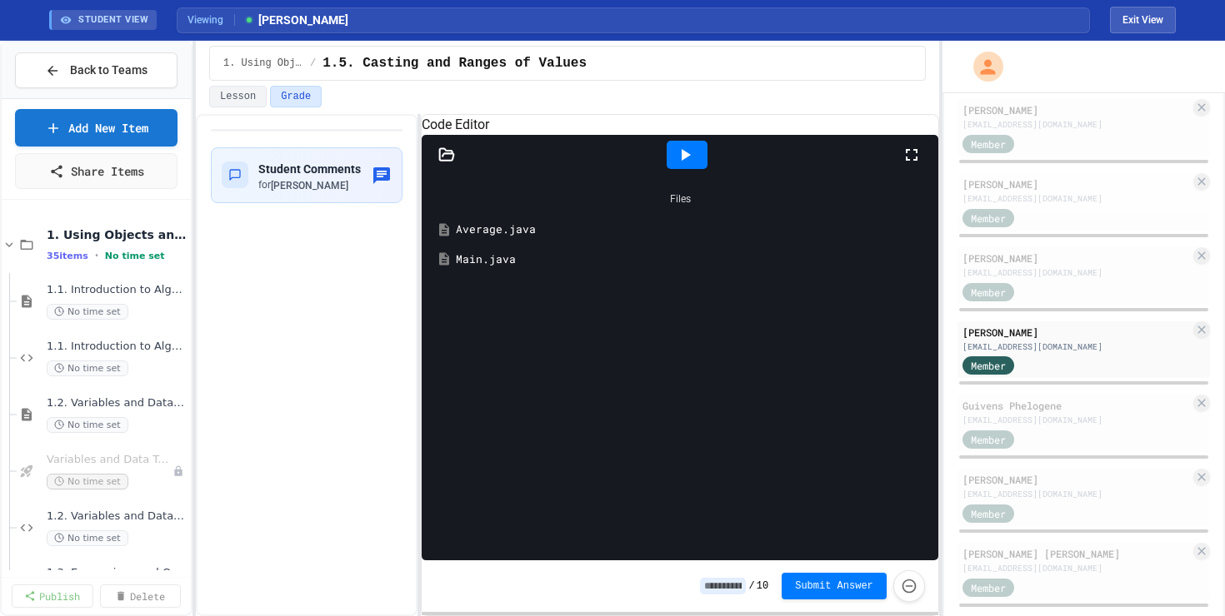
click at [511, 238] on div "Average.java" at bounding box center [692, 230] width 472 height 17
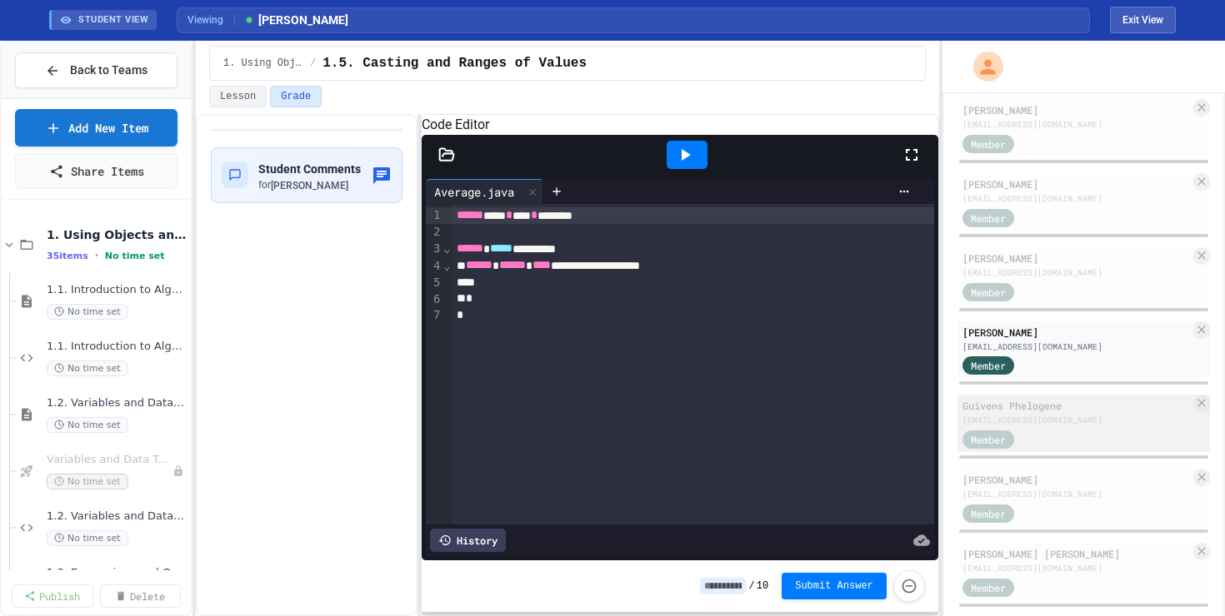
click at [1077, 402] on div "Guivens Phelogene" at bounding box center [1075, 405] width 227 height 15
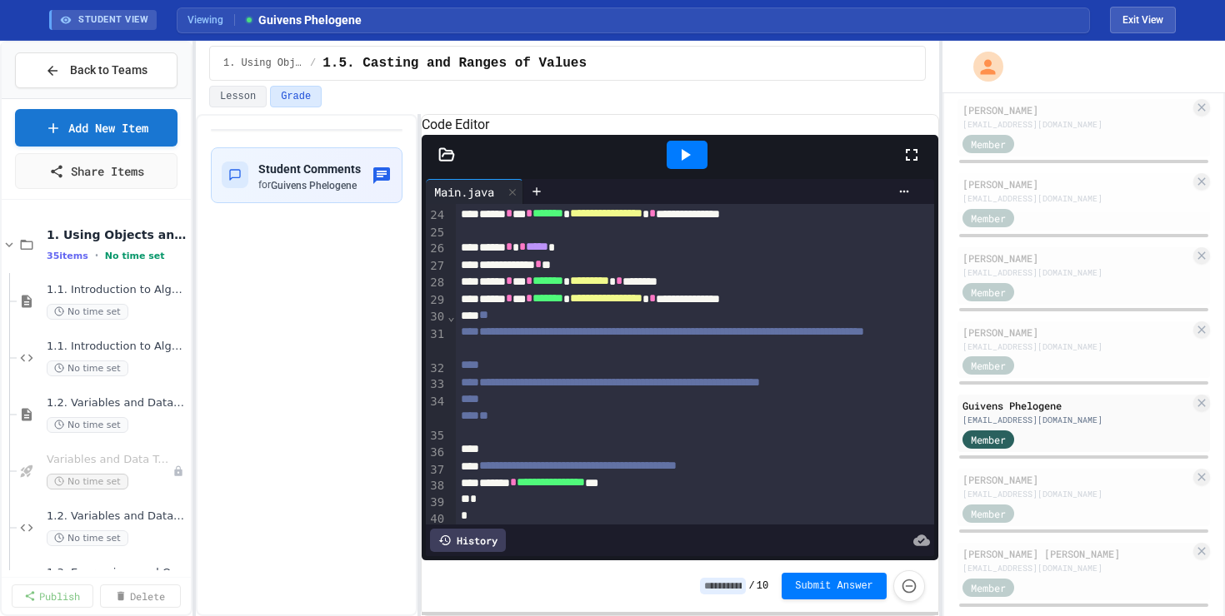
scroll to position [406, 0]
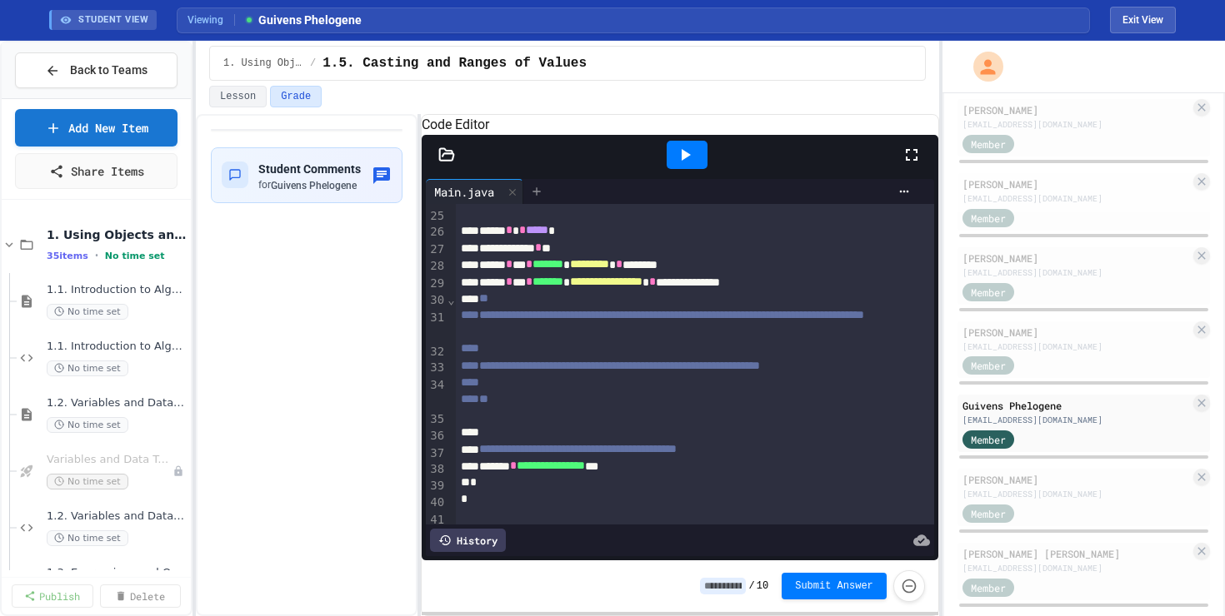
click at [534, 198] on icon at bounding box center [536, 191] width 13 height 13
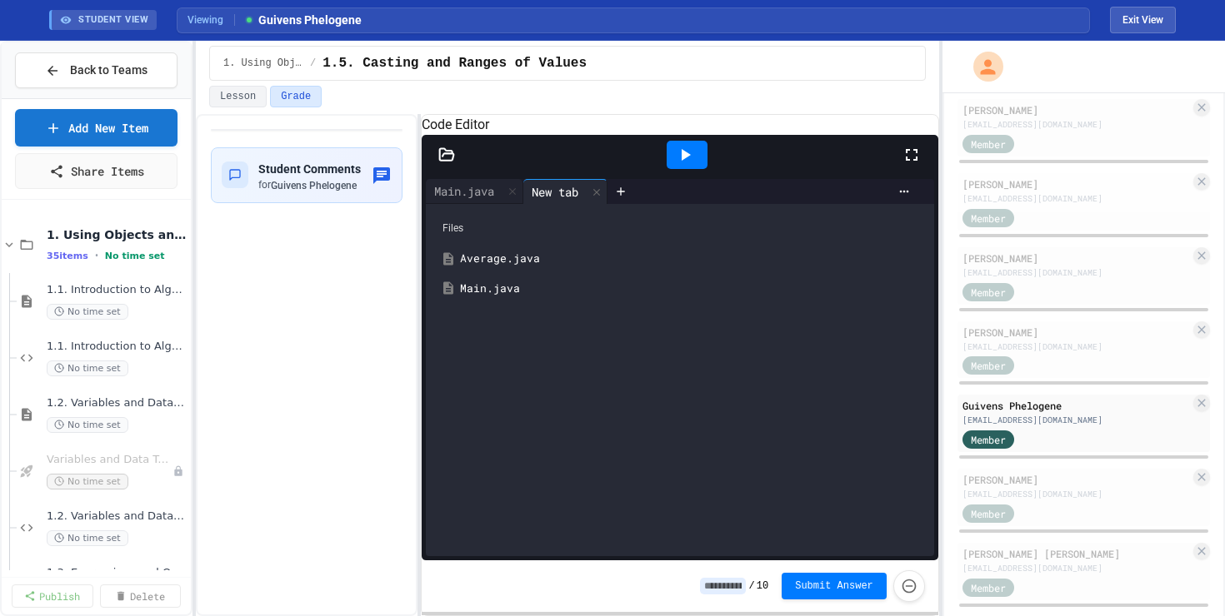
click at [539, 267] on div "Average.java" at bounding box center [691, 259] width 463 height 17
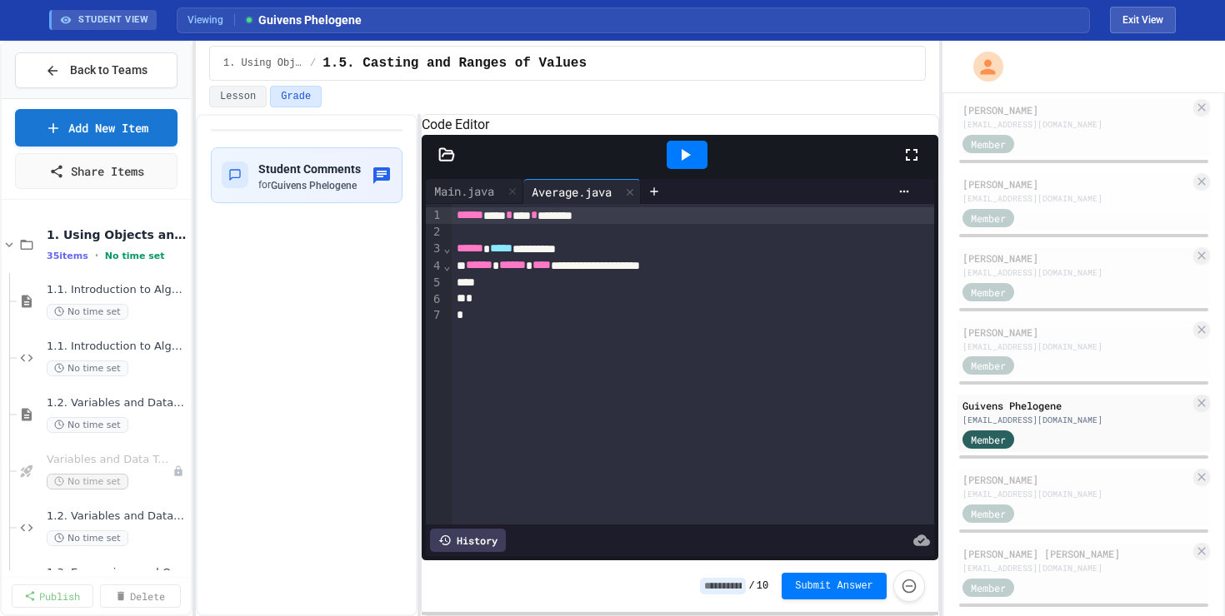
scroll to position [472, 0]
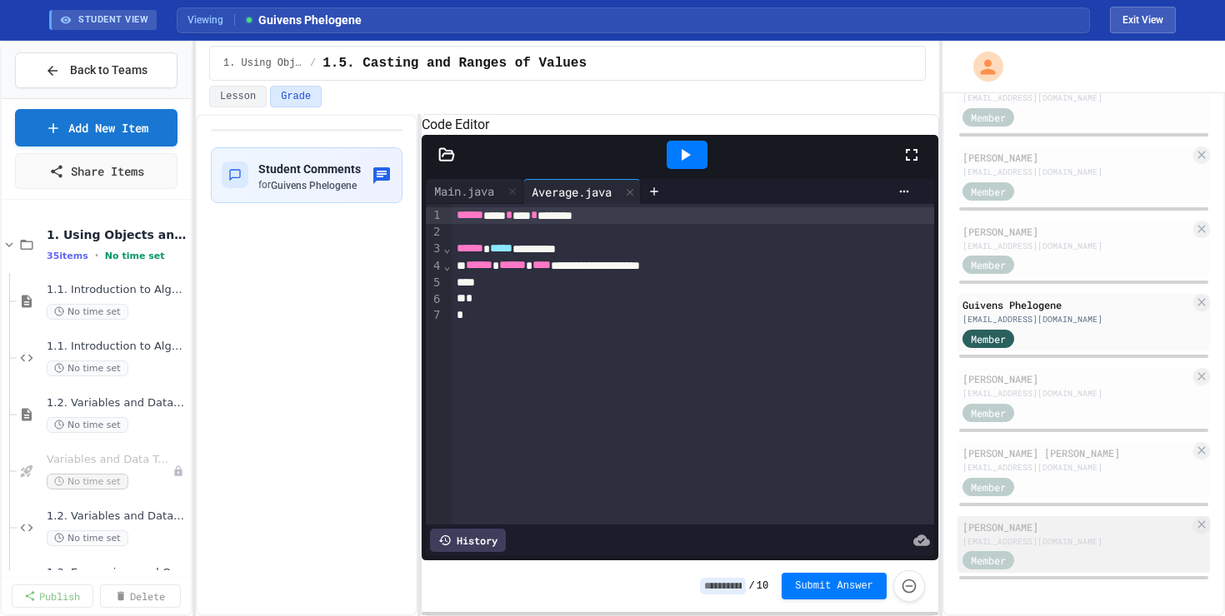
click at [1114, 522] on div "[PERSON_NAME]" at bounding box center [1075, 527] width 227 height 15
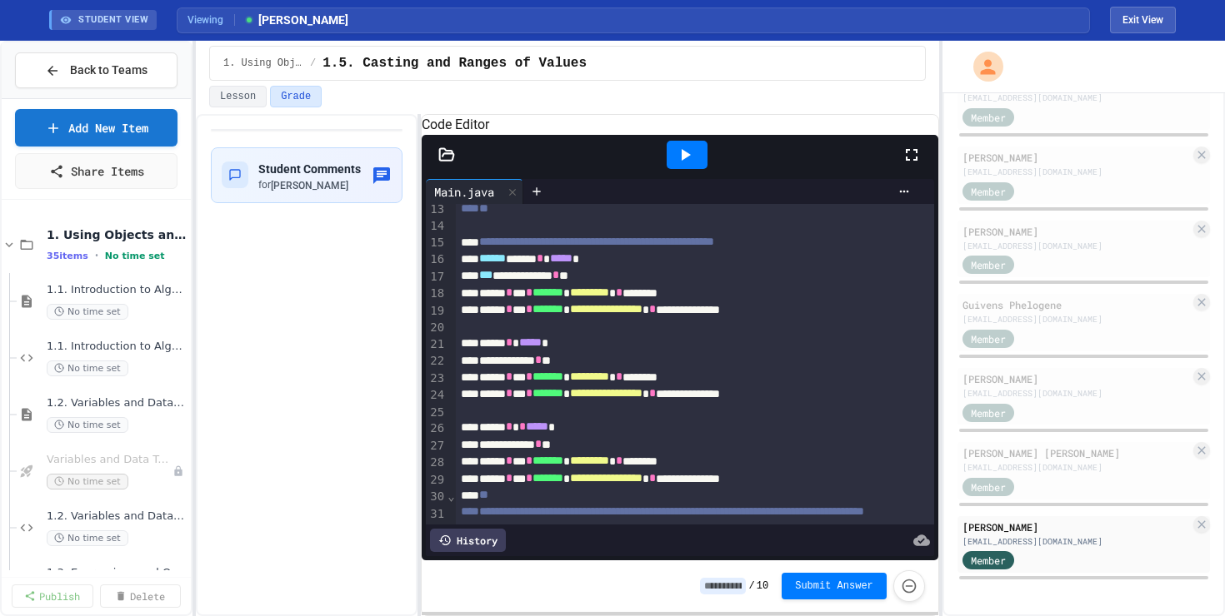
scroll to position [90, 0]
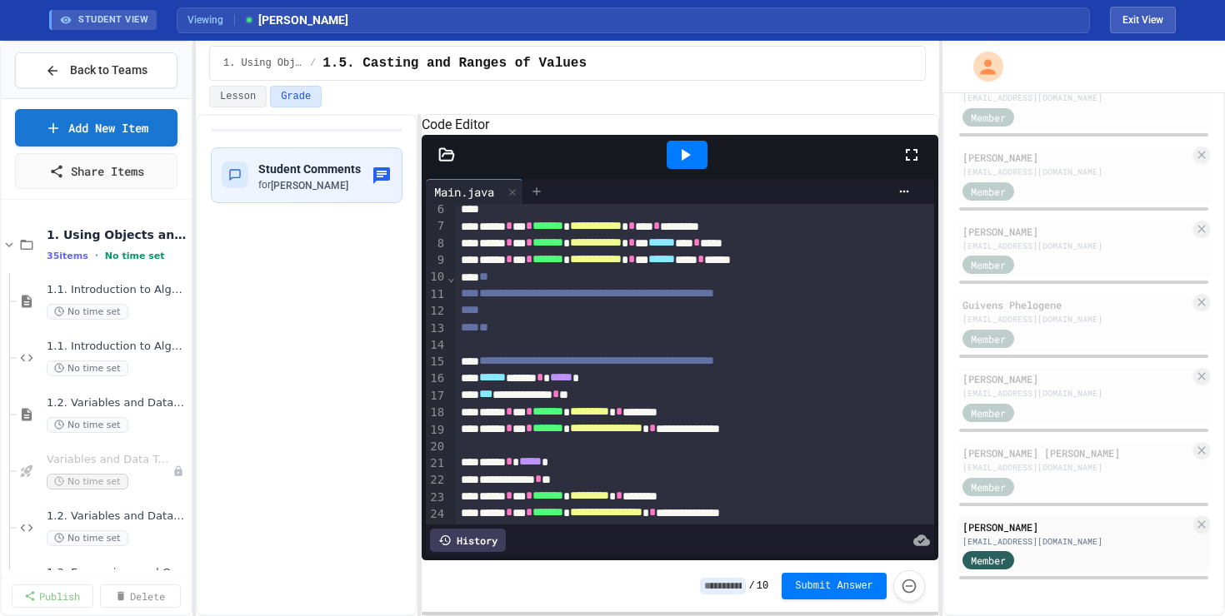
click at [548, 204] on div at bounding box center [536, 191] width 27 height 25
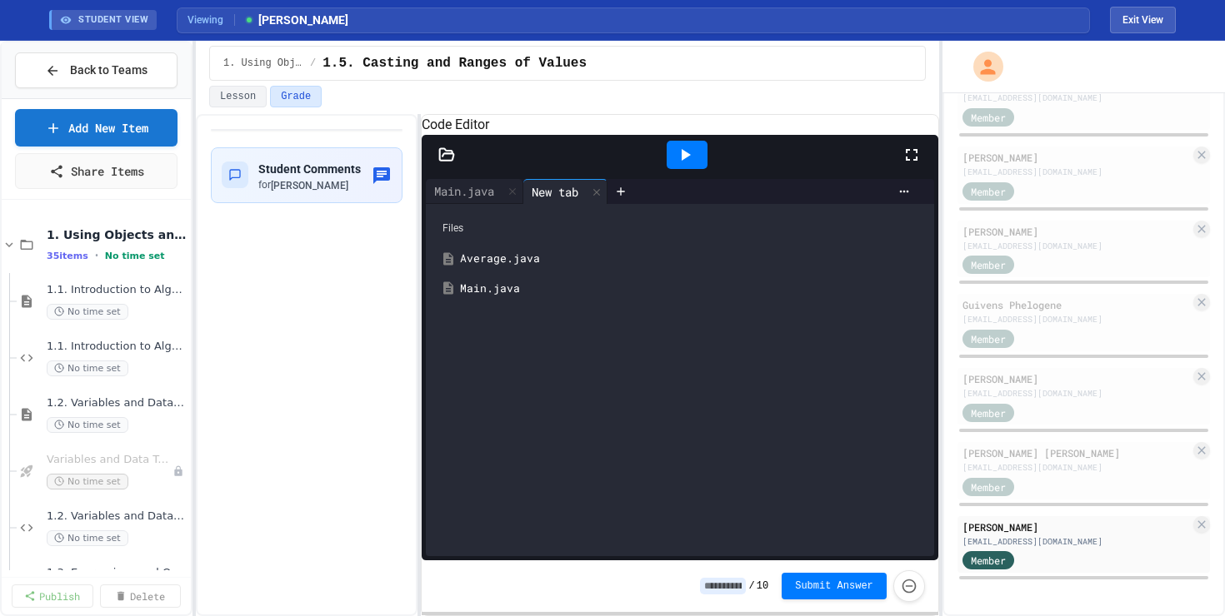
click at [538, 267] on div "Average.java" at bounding box center [691, 259] width 463 height 17
